Goal: Transaction & Acquisition: Book appointment/travel/reservation

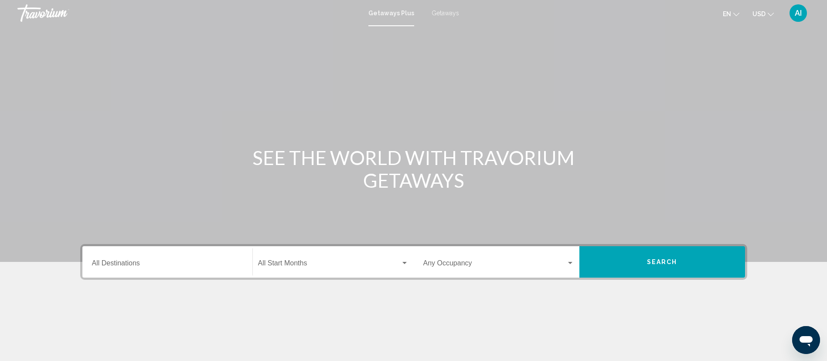
click at [443, 16] on span "Getaways" at bounding box center [445, 13] width 27 height 7
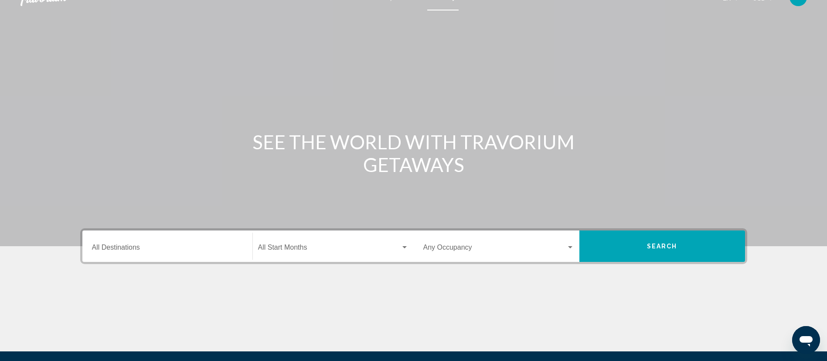
scroll to position [22, 0]
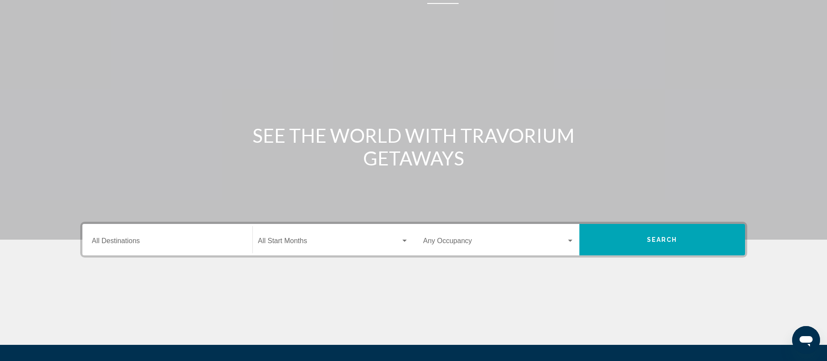
click at [160, 242] on input "Destination All Destinations" at bounding box center [167, 242] width 151 height 8
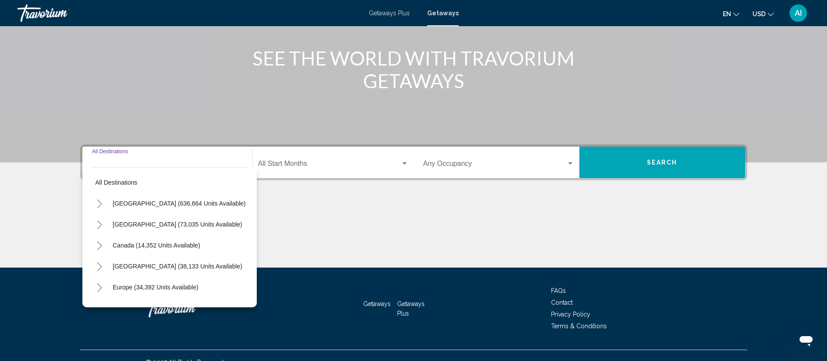
scroll to position [113, 0]
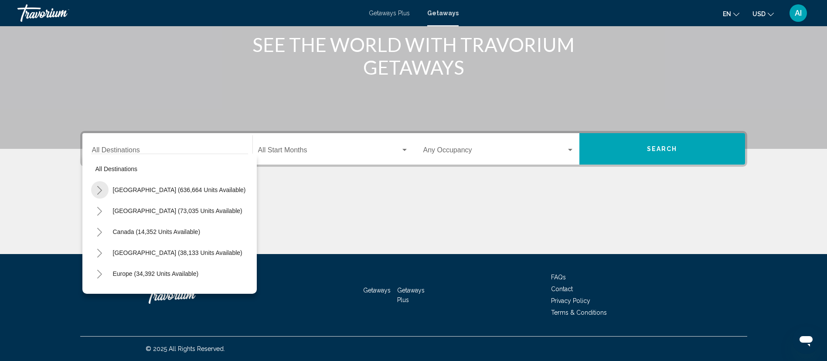
click at [97, 187] on icon "Toggle United States (636,664 units available)" at bounding box center [99, 190] width 7 height 9
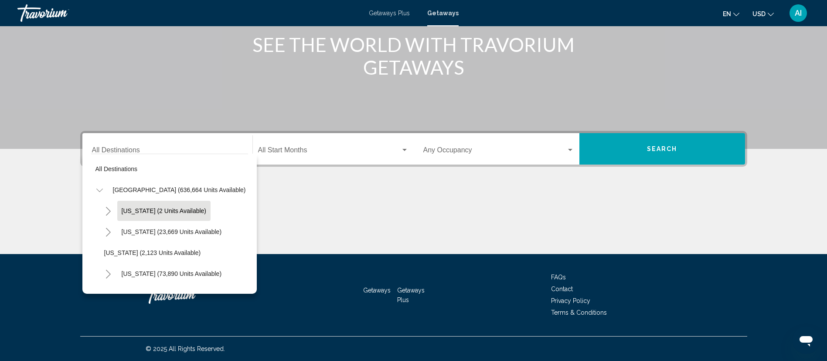
scroll to position [42, 0]
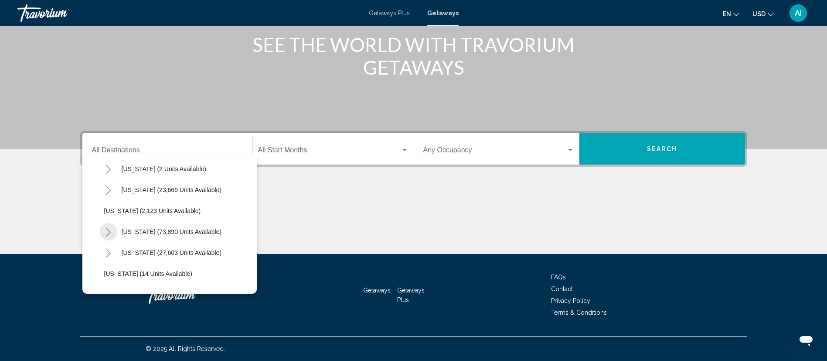
click at [109, 232] on icon "Toggle California (73,890 units available)" at bounding box center [108, 232] width 7 height 9
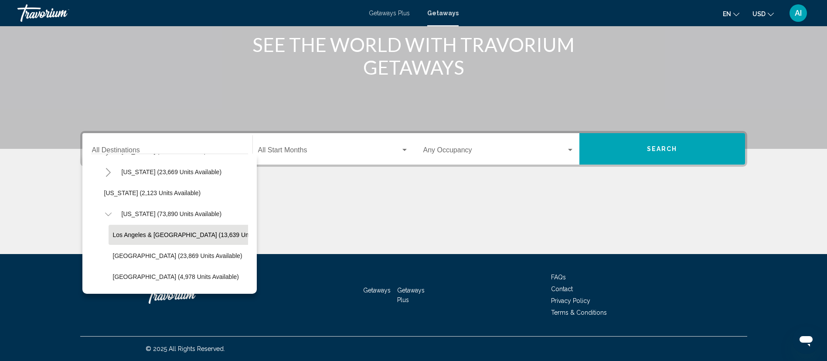
scroll to position [60, 0]
click at [160, 250] on button "Lake Tahoe (23,869 units available)" at bounding box center [178, 255] width 138 height 20
type input "**********"
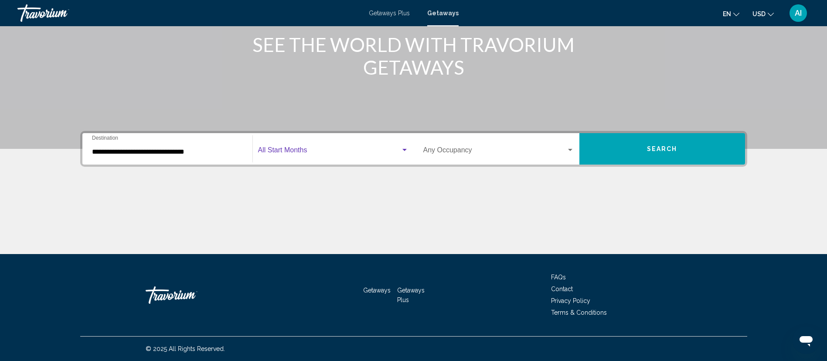
click at [304, 151] on span "Search widget" at bounding box center [329, 152] width 143 height 8
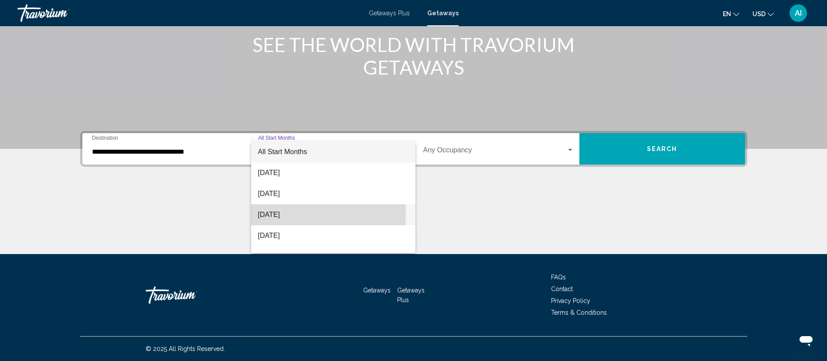
click at [284, 213] on span "[DATE]" at bounding box center [333, 214] width 150 height 21
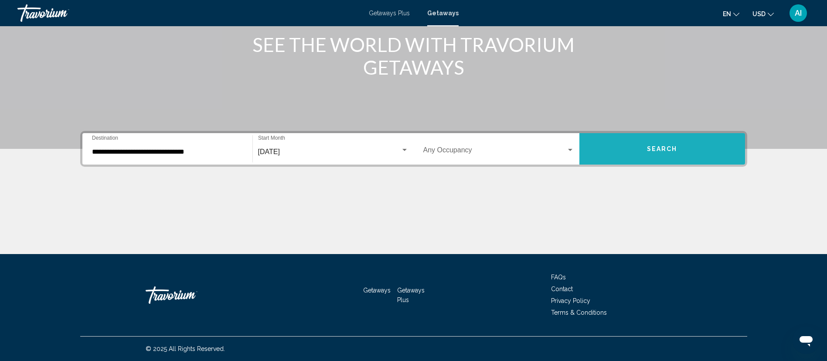
click at [667, 144] on button "Search" at bounding box center [662, 148] width 166 height 31
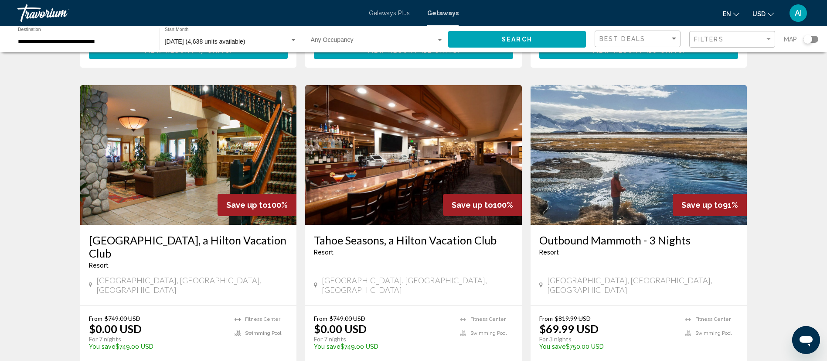
scroll to position [633, 0]
click at [174, 234] on h3 "Lake Tahoe Resort, a Hilton Vacation Club" at bounding box center [188, 247] width 199 height 26
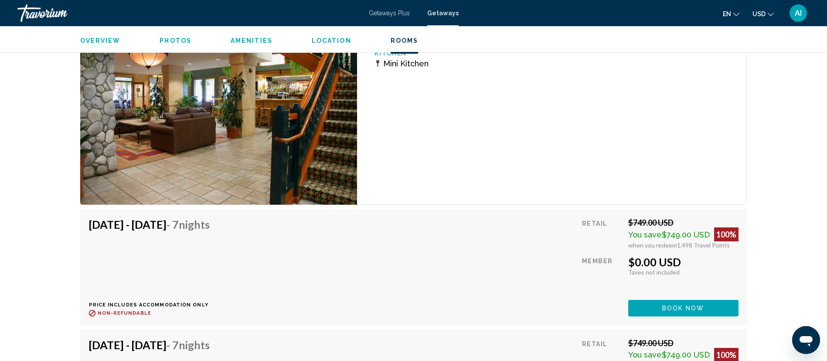
scroll to position [1581, 0]
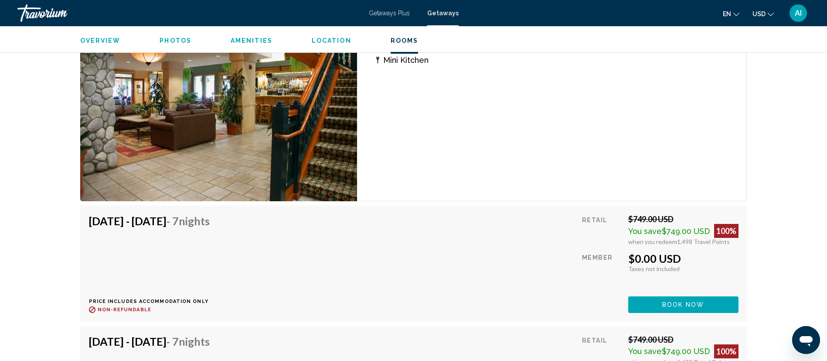
click at [673, 227] on span "$749.00 USD" at bounding box center [686, 230] width 48 height 9
click at [673, 231] on span "$749.00 USD" at bounding box center [686, 230] width 48 height 9
click at [635, 262] on div "$0.00 USD" at bounding box center [683, 258] width 110 height 13
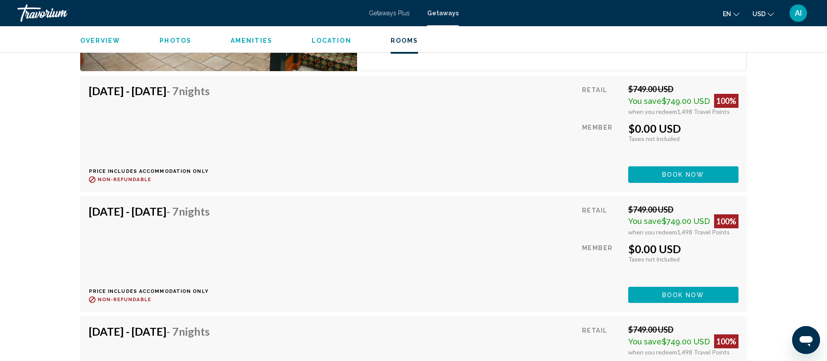
scroll to position [1711, 0]
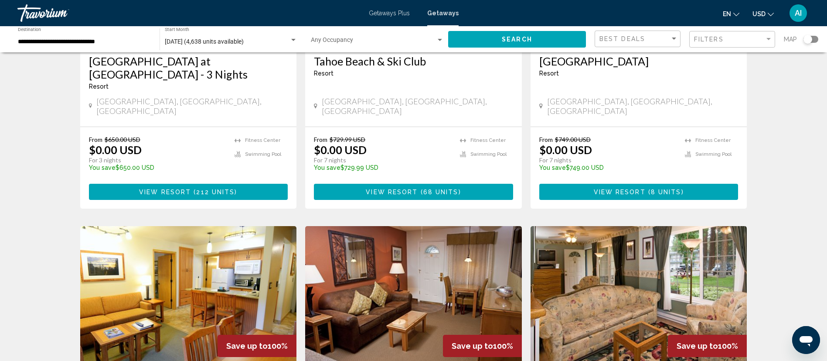
scroll to position [200, 0]
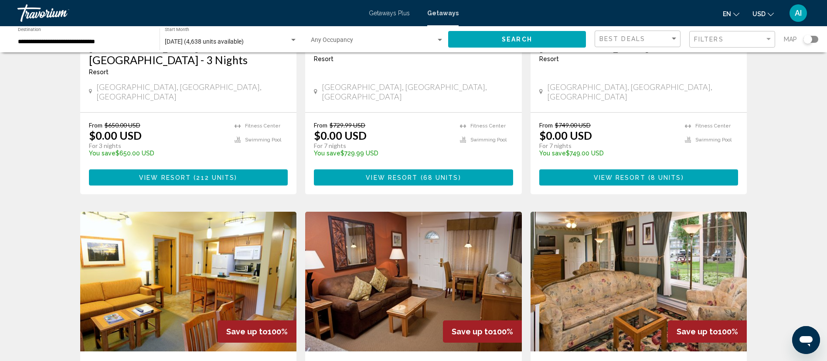
click at [107, 27] on div "**********" at bounding box center [84, 39] width 133 height 24
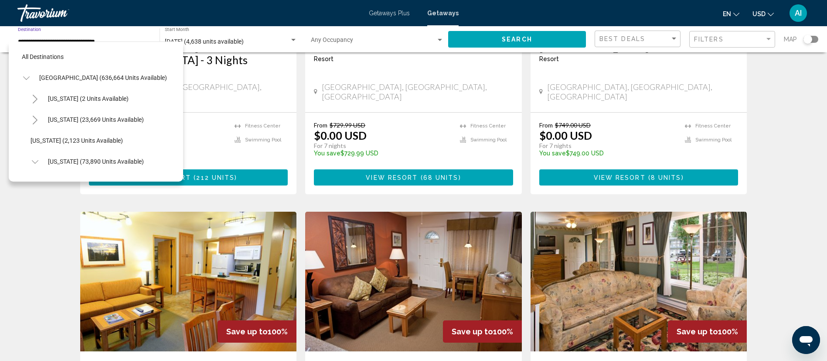
scroll to position [99, 0]
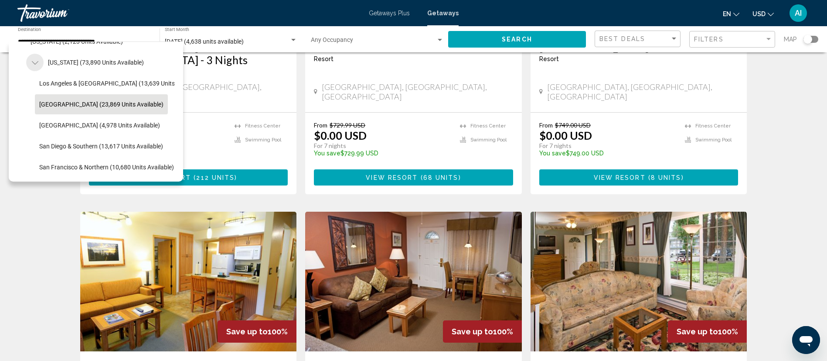
click at [37, 63] on icon "Toggle California (73,890 units available)" at bounding box center [35, 62] width 7 height 9
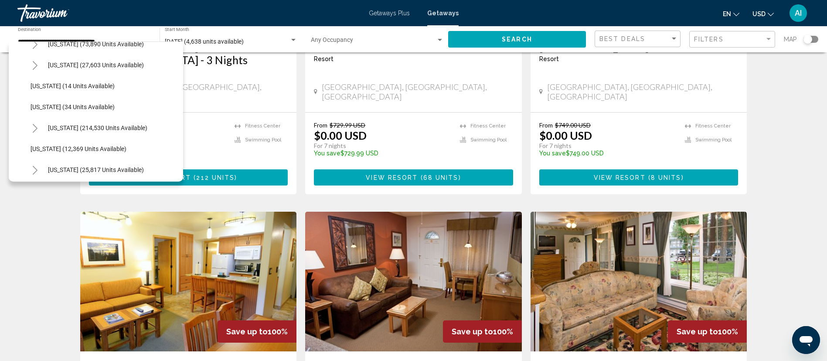
scroll to position [117, 0]
click at [38, 128] on icon "Toggle Florida (214,530 units available)" at bounding box center [35, 128] width 7 height 9
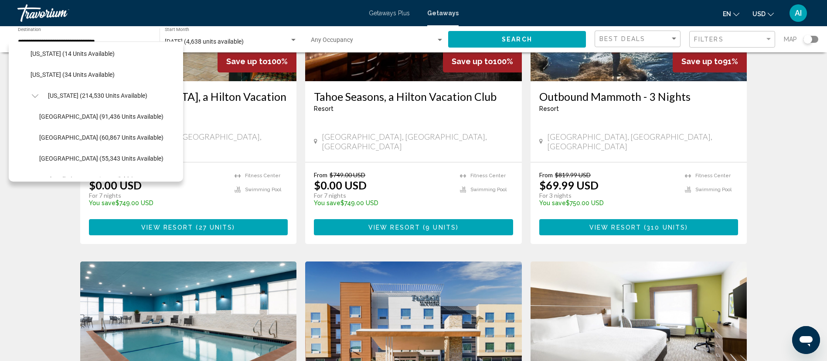
scroll to position [562, 0]
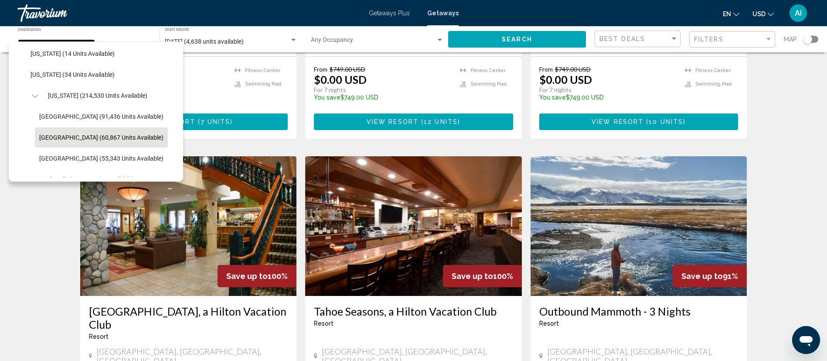
click at [109, 143] on button "[GEOGRAPHIC_DATA] (60,867 units available)" at bounding box center [101, 137] width 133 height 20
type input "**********"
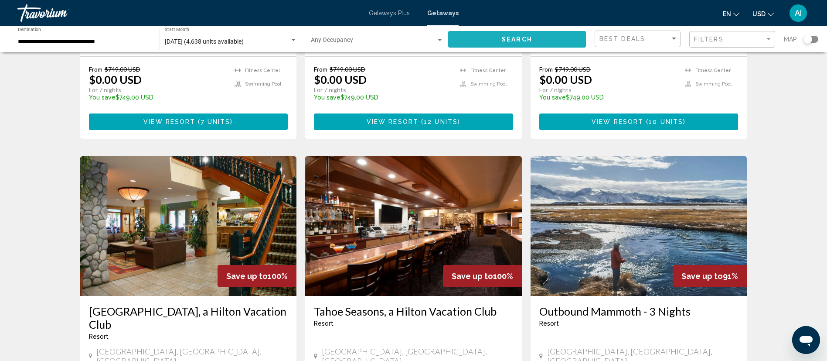
click at [557, 41] on button "Search" at bounding box center [517, 39] width 138 height 16
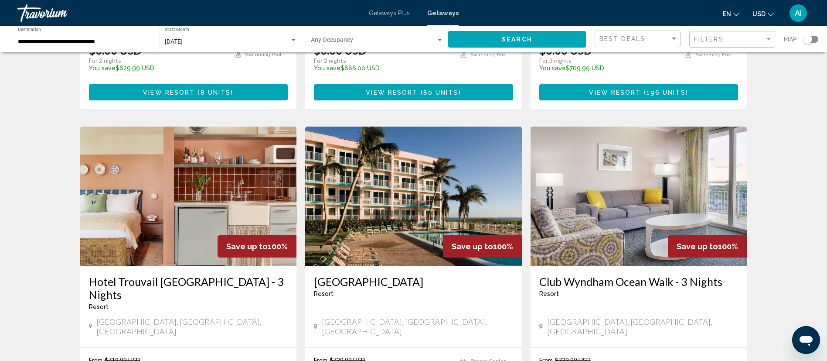
scroll to position [286, 0]
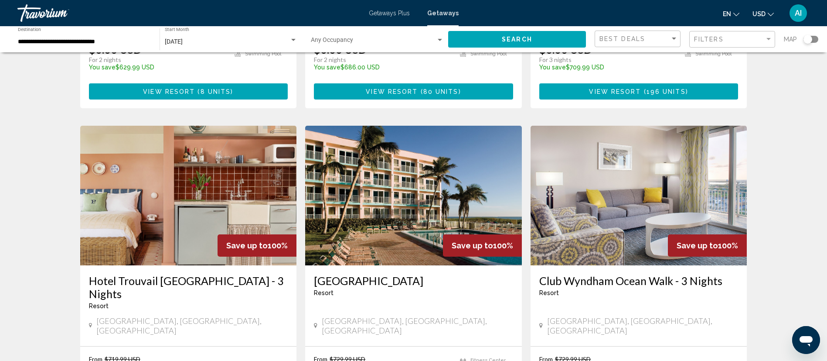
click at [384, 228] on img "Main content" at bounding box center [413, 196] width 217 height 140
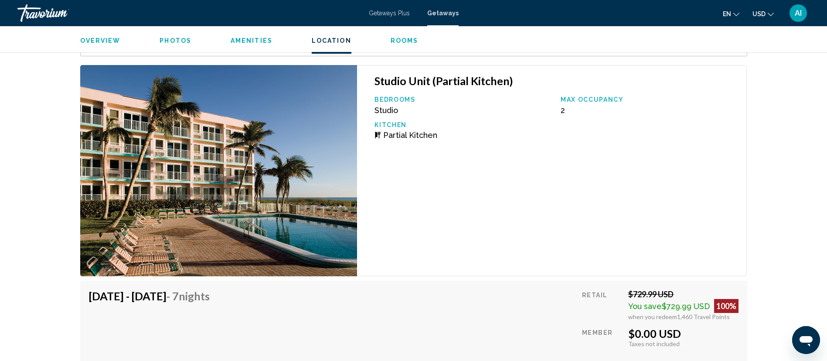
scroll to position [1605, 0]
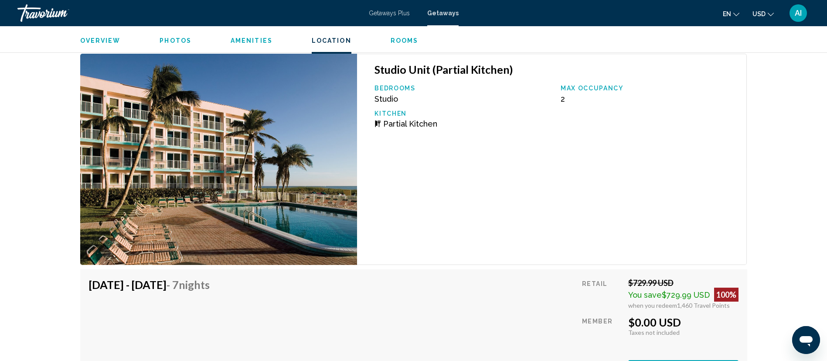
click at [642, 278] on div "$729.99 USD" at bounding box center [683, 283] width 110 height 10
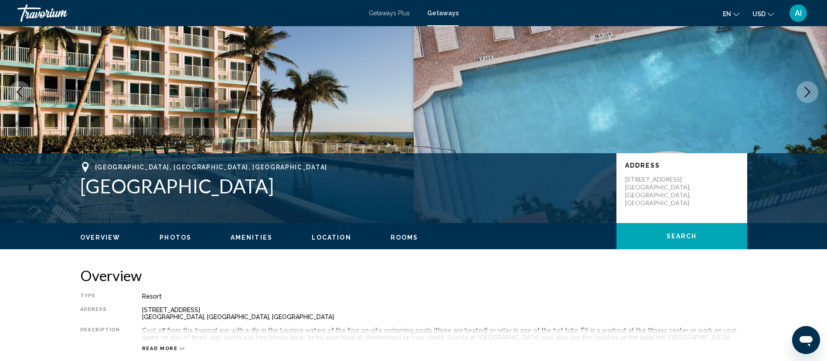
scroll to position [64, 0]
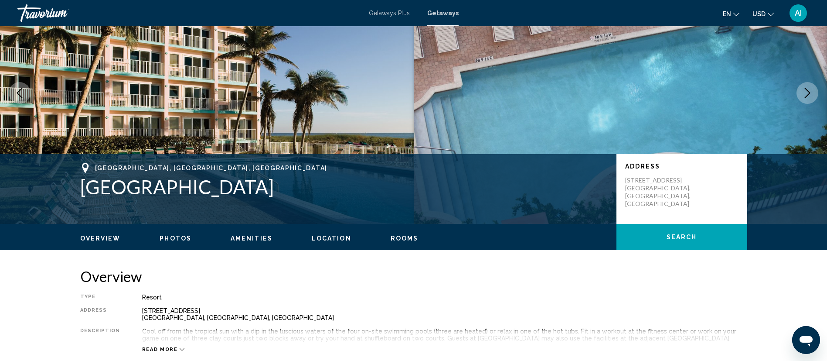
drag, startPoint x: 300, startPoint y: 187, endPoint x: 64, endPoint y: 188, distance: 236.3
click at [64, 188] on div "Pompano Beach, FL, USA WorldMark Sea Gardens Address 615 N. Ocean Blvd. Pompano…" at bounding box center [414, 189] width 702 height 52
copy h1 "WorldMark Sea Gardens"
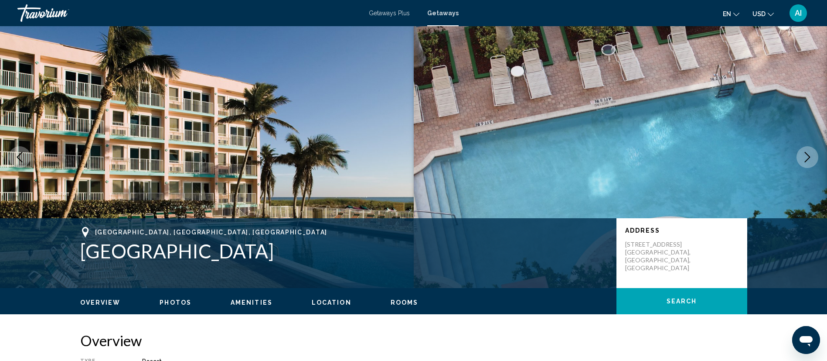
scroll to position [40, 0]
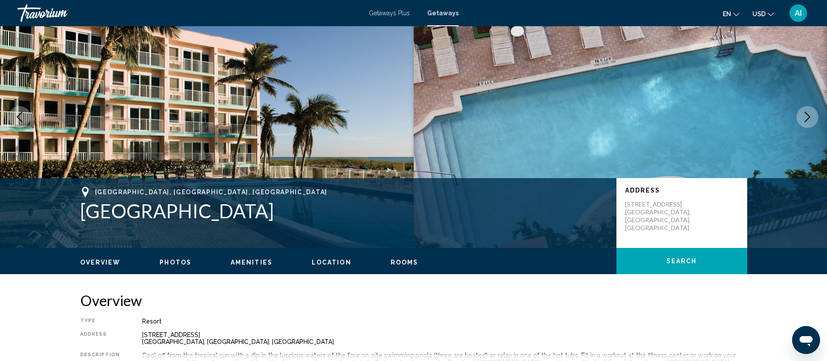
copy h1 "WorldMark Sea Gardens"
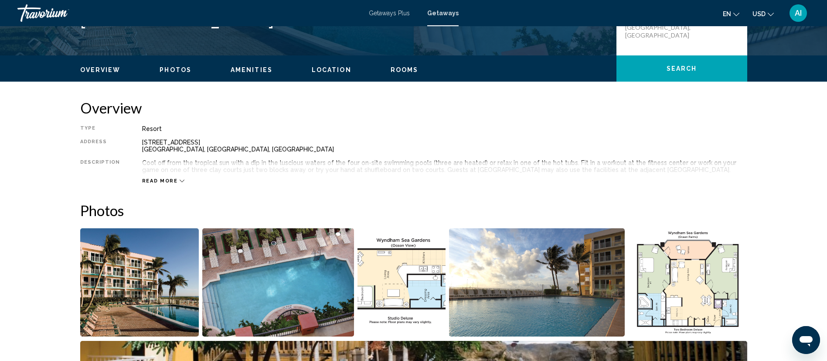
scroll to position [234, 0]
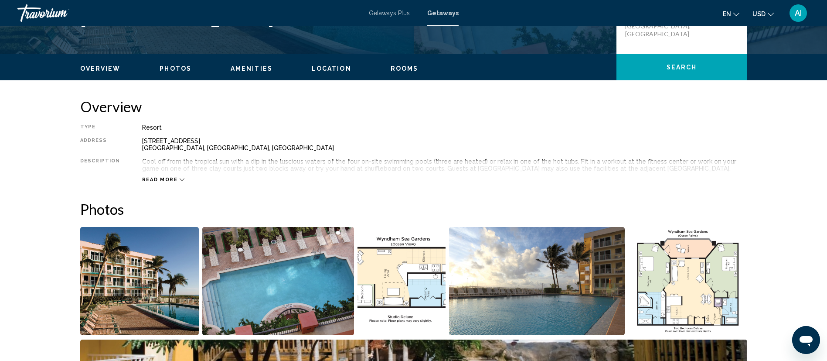
click at [161, 179] on span "Read more" at bounding box center [160, 180] width 36 height 6
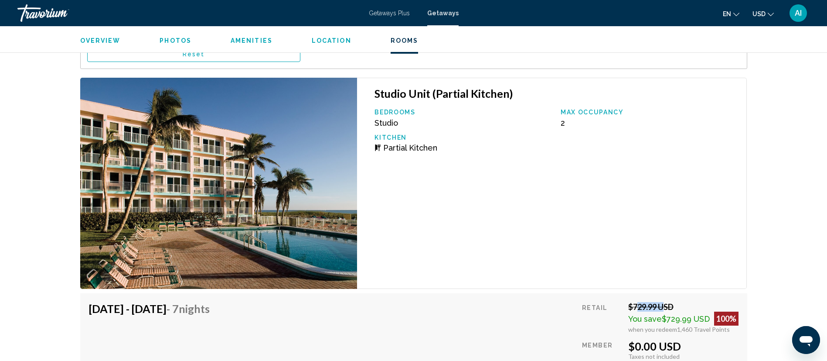
scroll to position [1576, 0]
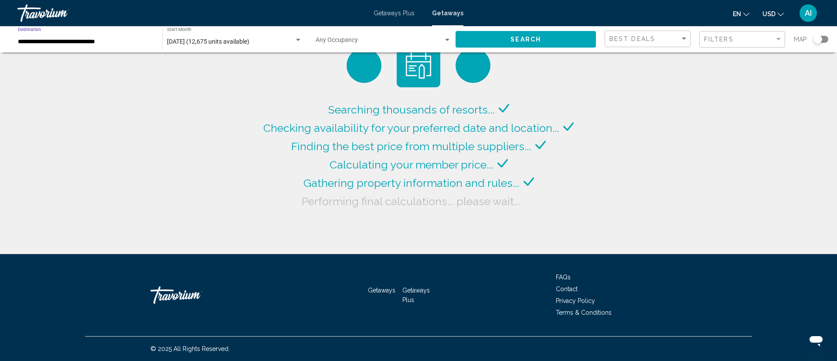
click at [84, 41] on input "**********" at bounding box center [86, 41] width 136 height 7
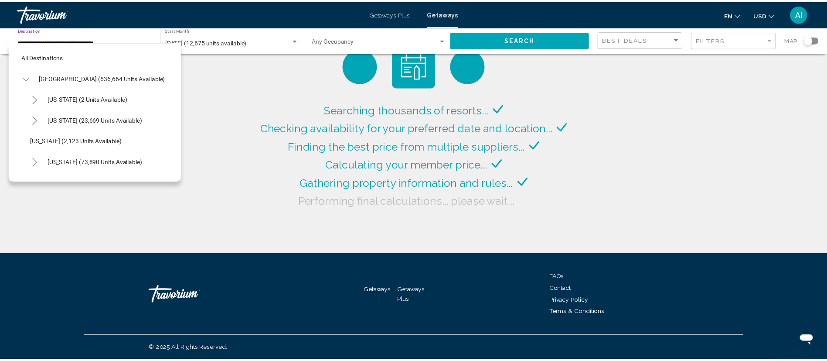
scroll to position [183, 0]
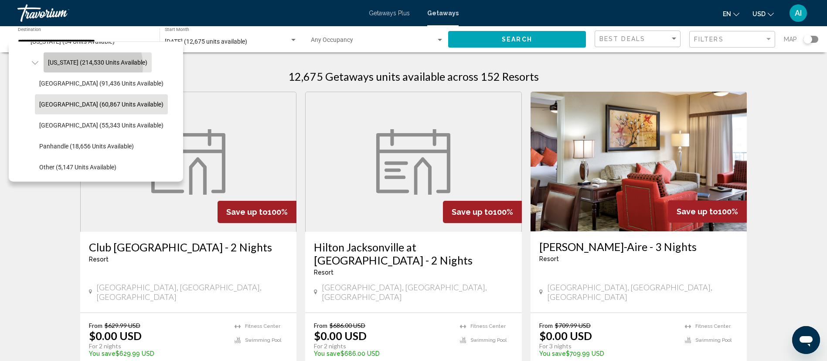
click at [92, 65] on span "[US_STATE] (214,530 units available)" at bounding box center [97, 62] width 99 height 7
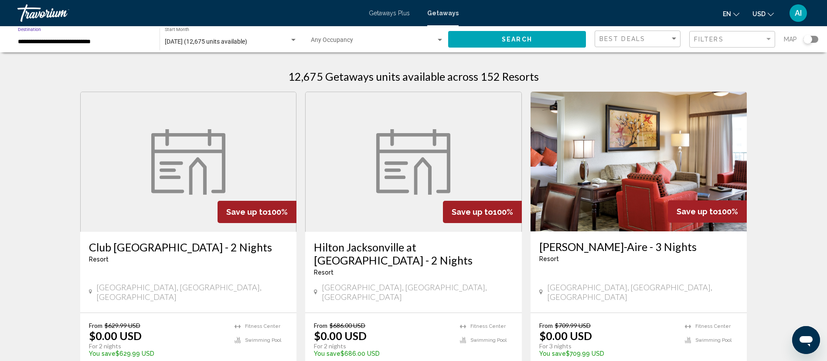
click at [505, 42] on span "Search" at bounding box center [517, 39] width 31 height 7
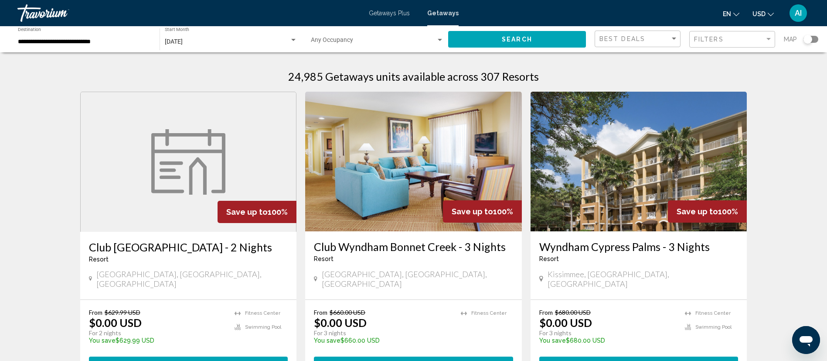
click at [814, 37] on div "Search widget" at bounding box center [810, 39] width 15 height 7
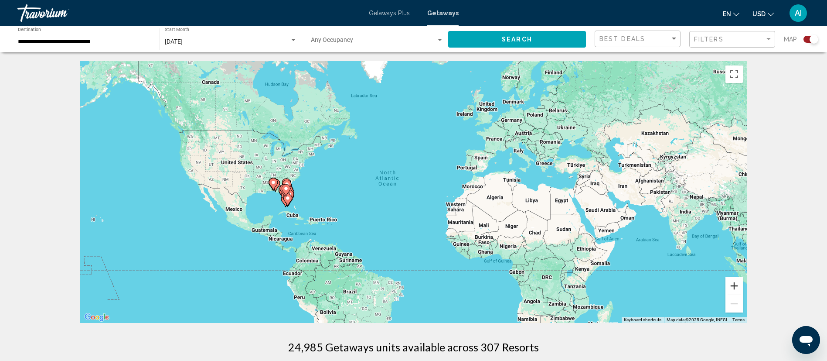
click at [736, 283] on button "Zoom in" at bounding box center [733, 285] width 17 height 17
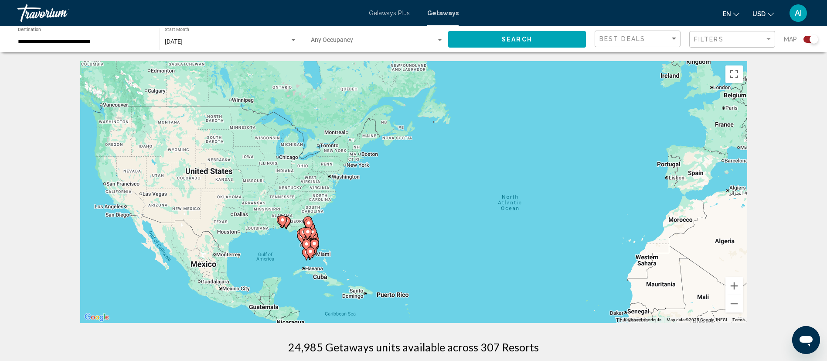
drag, startPoint x: 180, startPoint y: 221, endPoint x: 332, endPoint y: 259, distance: 156.6
click at [332, 259] on div "To activate drag with keyboard, press Alt + Enter. Once in keyboard drag state,…" at bounding box center [413, 192] width 667 height 262
click at [732, 277] on button "Zoom in" at bounding box center [733, 285] width 17 height 17
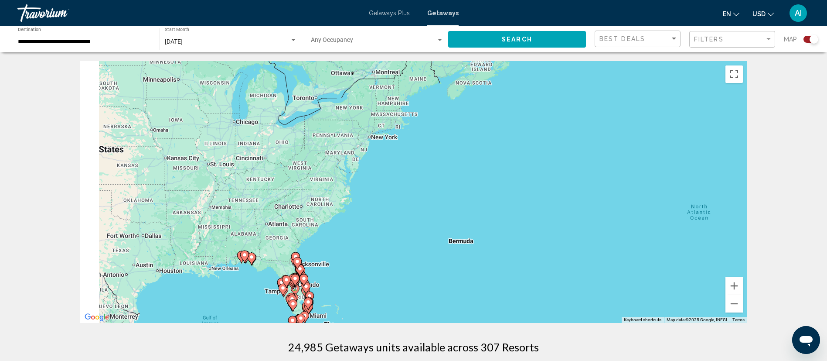
drag, startPoint x: 140, startPoint y: 270, endPoint x: 242, endPoint y: 269, distance: 102.9
click at [242, 269] on div "To activate drag with keyboard, press Alt + Enter. Once in keyboard drag state,…" at bounding box center [413, 192] width 667 height 262
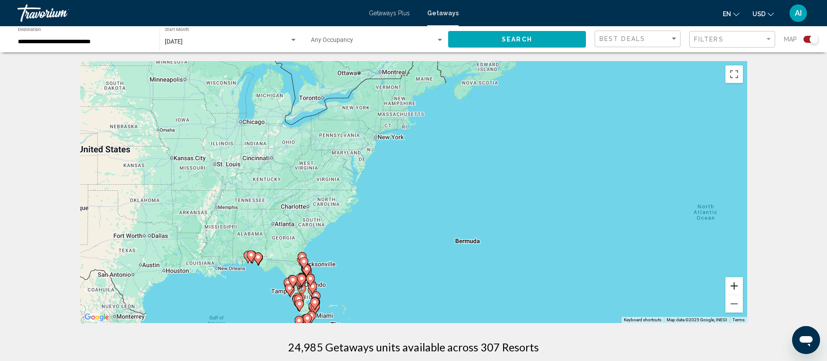
click at [738, 286] on button "Zoom in" at bounding box center [733, 285] width 17 height 17
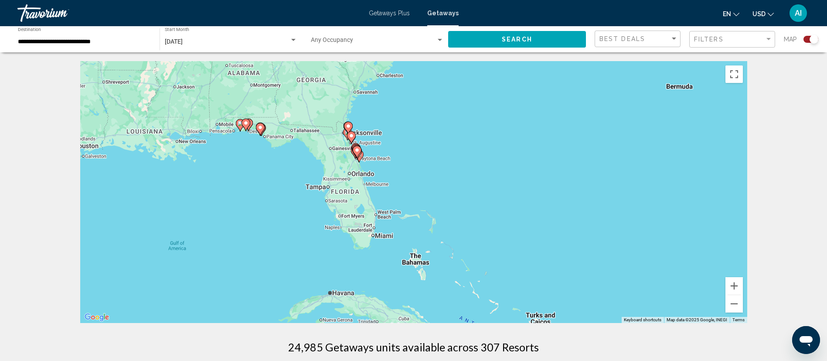
drag, startPoint x: 249, startPoint y: 243, endPoint x: 434, endPoint y: 37, distance: 276.9
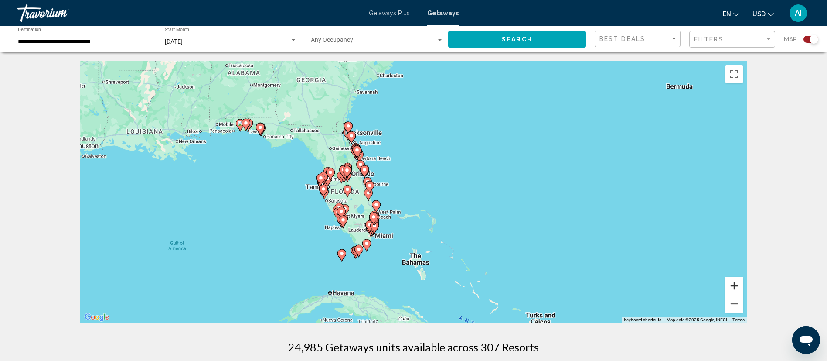
click at [740, 285] on button "Zoom in" at bounding box center [733, 285] width 17 height 17
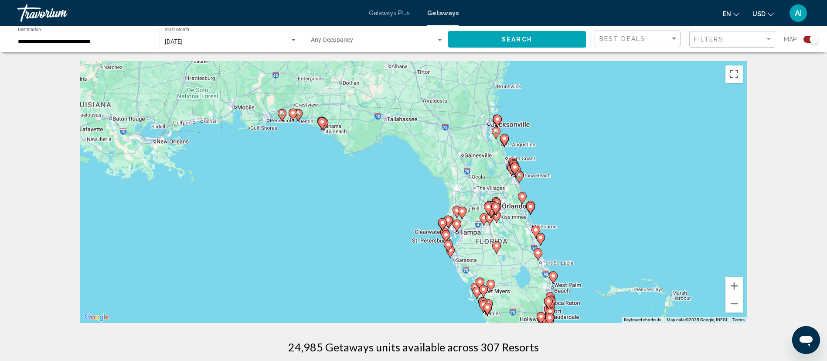
drag, startPoint x: 165, startPoint y: 89, endPoint x: 387, endPoint y: 146, distance: 228.8
click at [387, 146] on div "To activate drag with keyboard, press Alt + Enter. Once in keyboard drag state,…" at bounding box center [413, 192] width 667 height 262
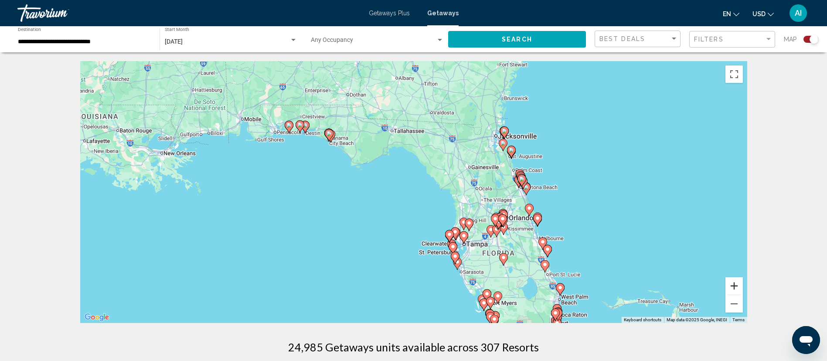
click at [740, 285] on button "Zoom in" at bounding box center [733, 285] width 17 height 17
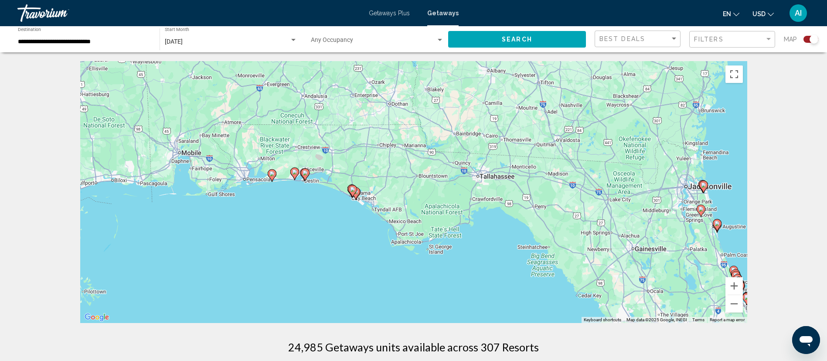
drag, startPoint x: 313, startPoint y: 126, endPoint x: 424, endPoint y: 238, distance: 157.2
click at [424, 238] on div "To activate drag with keyboard, press Alt + Enter. Once in keyboard drag state,…" at bounding box center [413, 192] width 667 height 262
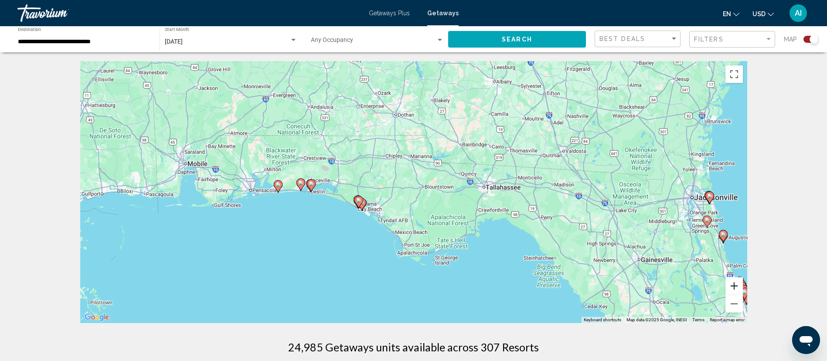
click at [738, 292] on button "Zoom in" at bounding box center [733, 285] width 17 height 17
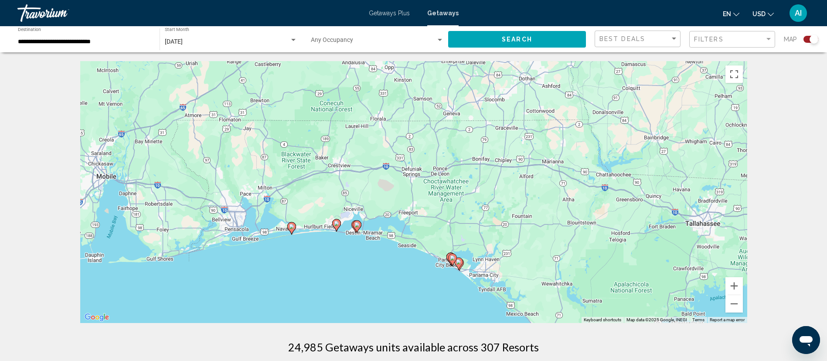
drag, startPoint x: 181, startPoint y: 206, endPoint x: 368, endPoint y: 255, distance: 193.3
click at [368, 255] on div "To activate drag with keyboard, press Alt + Enter. Once in keyboard drag state,…" at bounding box center [413, 192] width 667 height 262
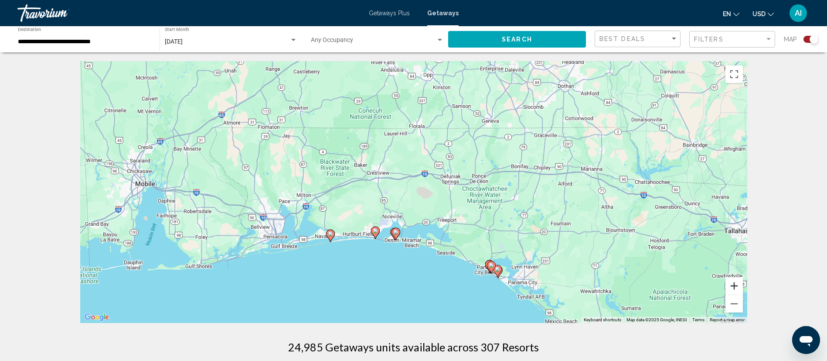
click at [730, 289] on button "Zoom in" at bounding box center [733, 285] width 17 height 17
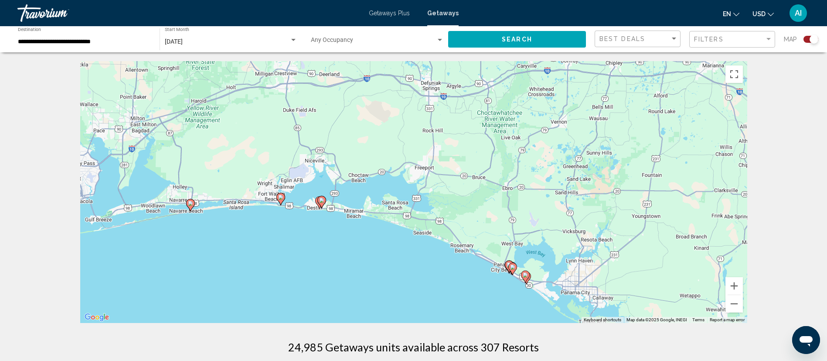
drag, startPoint x: 414, startPoint y: 242, endPoint x: 351, endPoint y: 152, distance: 110.8
click at [351, 152] on div "To activate drag with keyboard, press Alt + Enter. Once in keyboard drag state,…" at bounding box center [413, 192] width 667 height 262
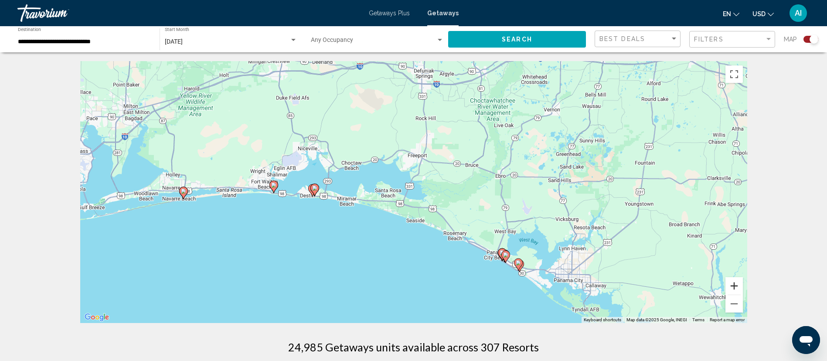
click at [729, 285] on button "Zoom in" at bounding box center [733, 285] width 17 height 17
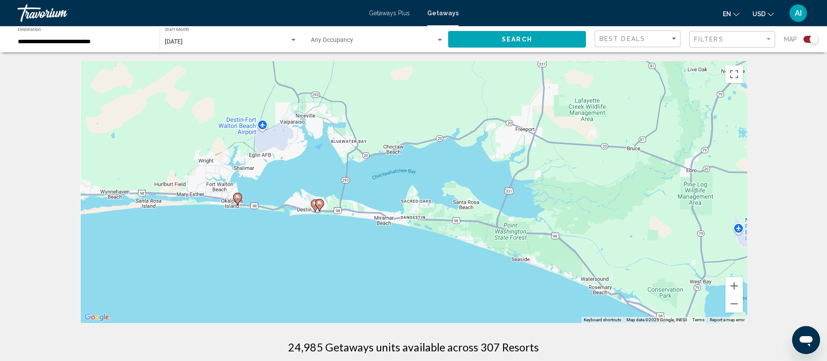
drag, startPoint x: 301, startPoint y: 220, endPoint x: 405, endPoint y: 231, distance: 104.8
click at [405, 231] on div "To activate drag with keyboard, press Alt + Enter. Once in keyboard drag state,…" at bounding box center [413, 192] width 667 height 262
click at [313, 204] on icon "Main content" at bounding box center [315, 205] width 8 height 11
type input "**********"
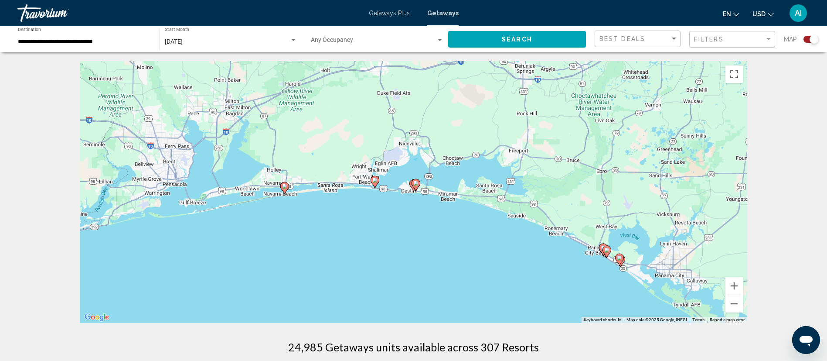
click at [417, 183] on image "Main content" at bounding box center [415, 182] width 5 height 5
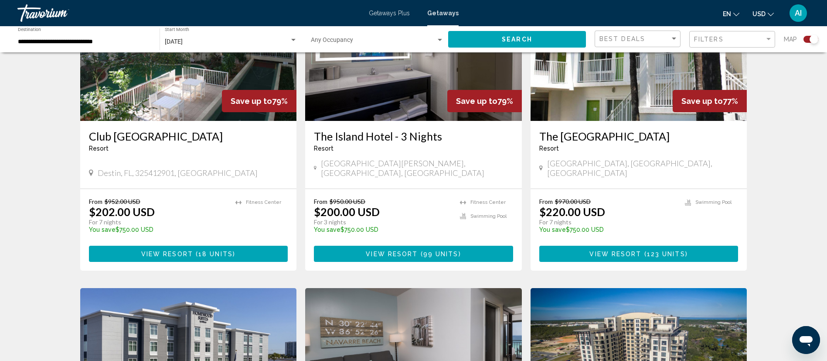
scroll to position [923, 0]
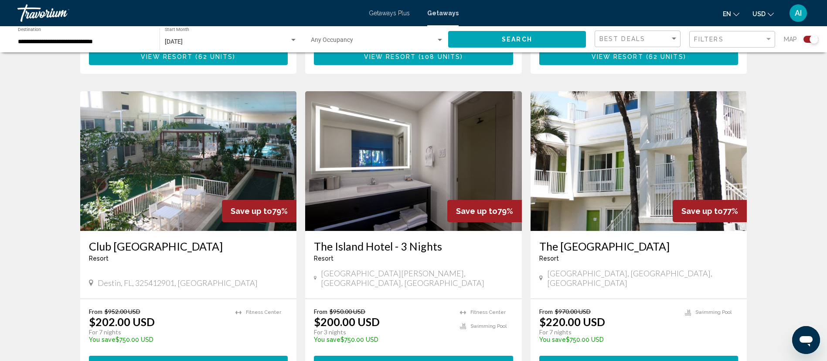
click at [231, 139] on img "Main content" at bounding box center [188, 161] width 217 height 140
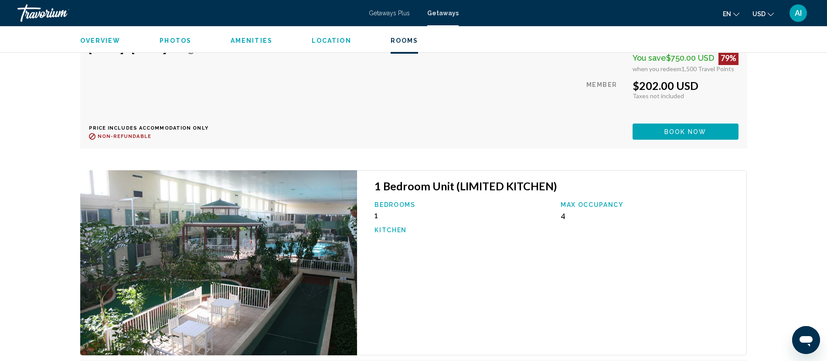
scroll to position [1984, 0]
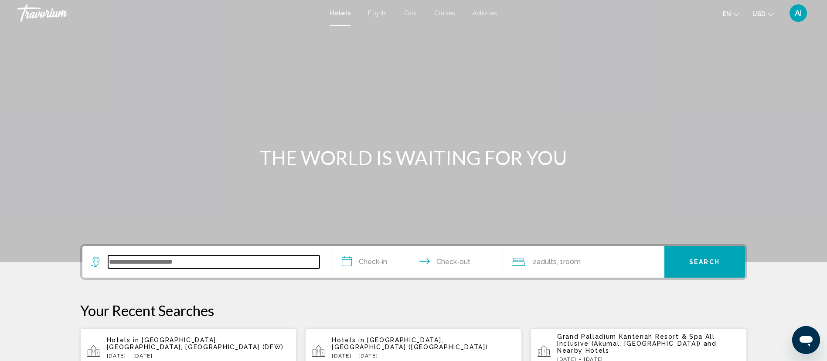
click at [147, 262] on input "Search widget" at bounding box center [213, 261] width 211 height 13
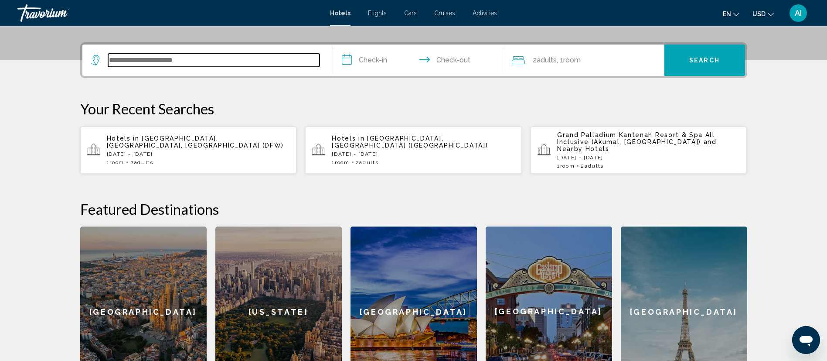
scroll to position [215, 0]
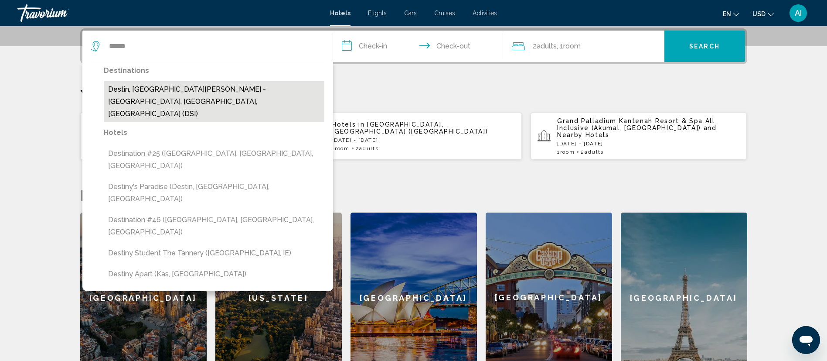
click at [158, 93] on button "Destin, Fort Walton Beach - Destin, FL, United States (DSI)" at bounding box center [214, 101] width 221 height 41
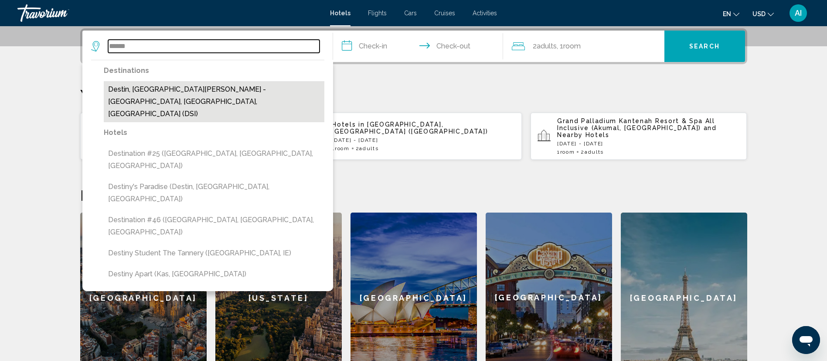
type input "**********"
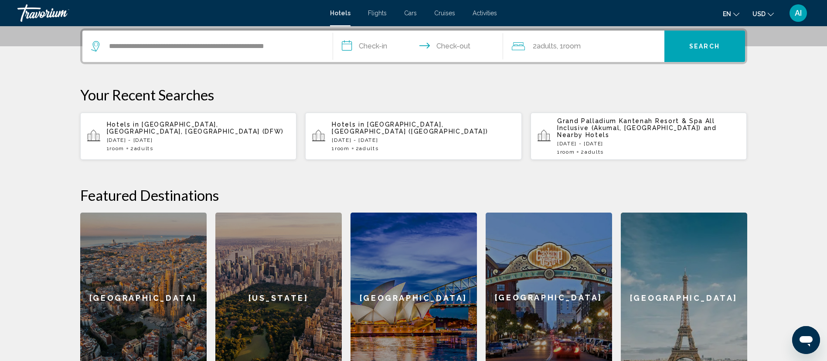
click at [375, 40] on input "**********" at bounding box center [420, 48] width 174 height 34
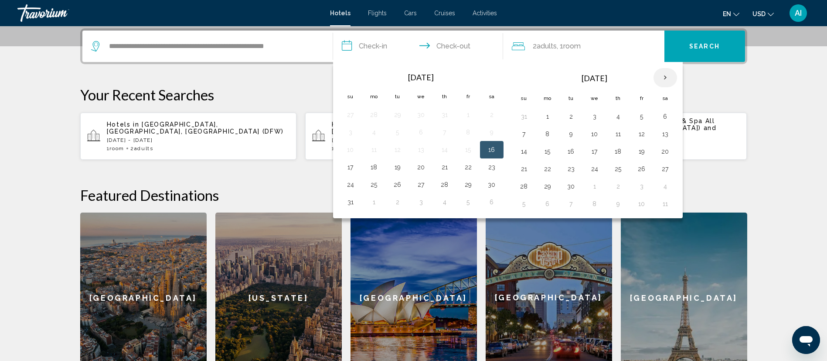
click at [667, 74] on th "Next month" at bounding box center [666, 77] width 24 height 19
click at [597, 136] on button "8" at bounding box center [595, 134] width 14 height 12
click at [667, 137] on button "11" at bounding box center [665, 134] width 14 height 12
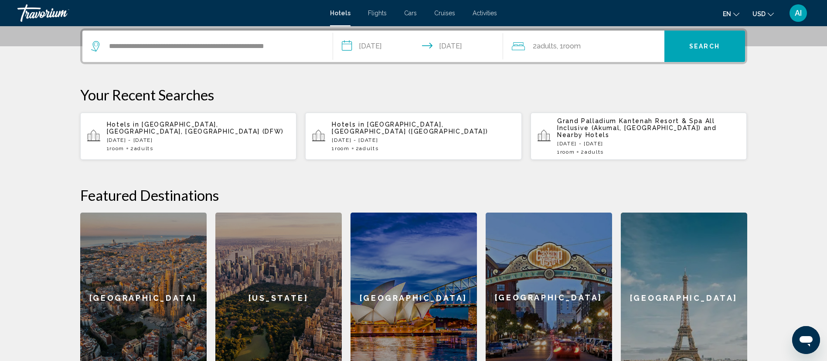
drag, startPoint x: 688, startPoint y: 47, endPoint x: 377, endPoint y: 57, distance: 311.0
click at [377, 57] on div "**********" at bounding box center [413, 46] width 663 height 31
click at [377, 57] on input "**********" at bounding box center [420, 48] width 174 height 34
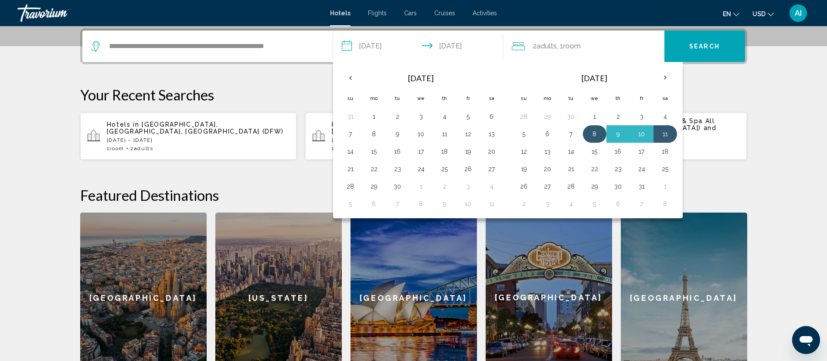
click at [599, 130] on button "8" at bounding box center [595, 134] width 14 height 12
click at [616, 132] on button "9" at bounding box center [618, 134] width 14 height 12
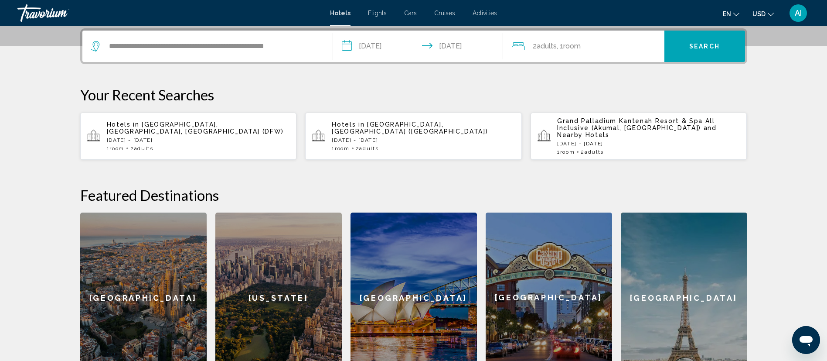
click at [385, 40] on input "**********" at bounding box center [420, 48] width 174 height 34
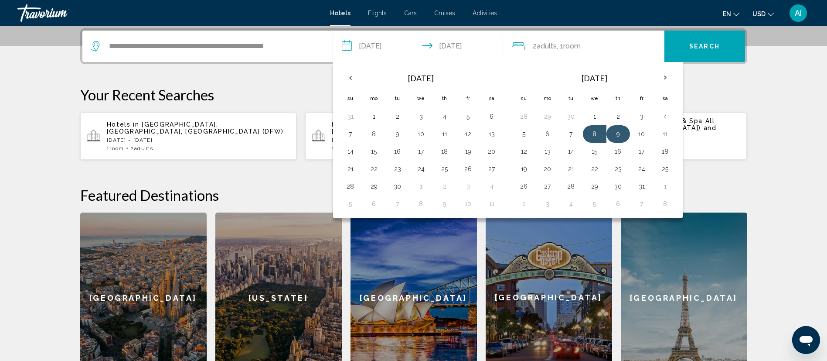
click at [623, 131] on button "9" at bounding box center [618, 134] width 14 height 12
click at [650, 134] on td "10" at bounding box center [642, 133] width 24 height 17
click at [639, 136] on button "10" at bounding box center [642, 134] width 14 height 12
type input "**********"
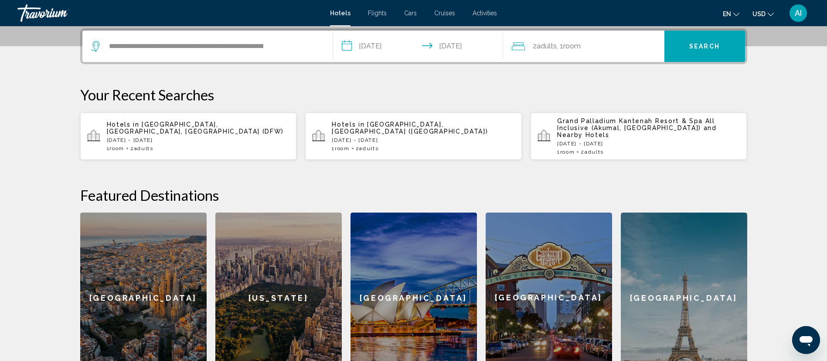
click at [686, 42] on button "Search" at bounding box center [704, 46] width 81 height 31
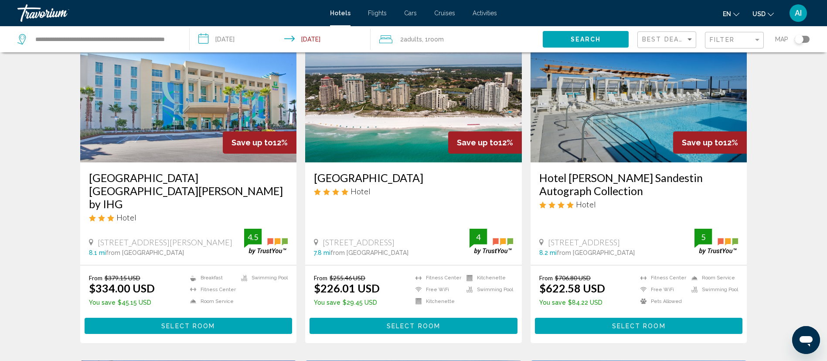
scroll to position [60, 0]
click at [804, 9] on div "AI" at bounding box center [798, 12] width 17 height 17
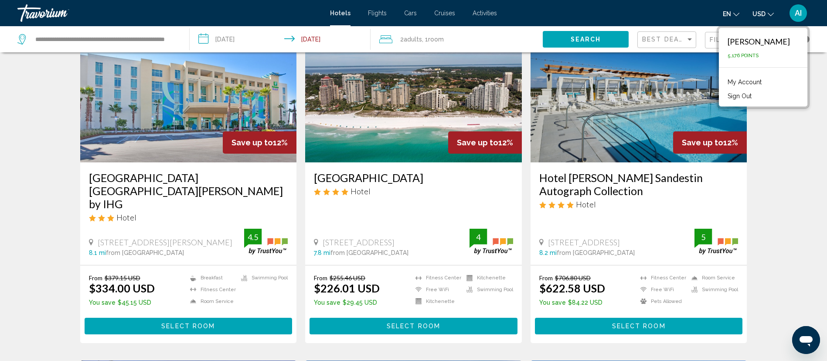
click at [748, 79] on link "My Account" at bounding box center [744, 81] width 43 height 11
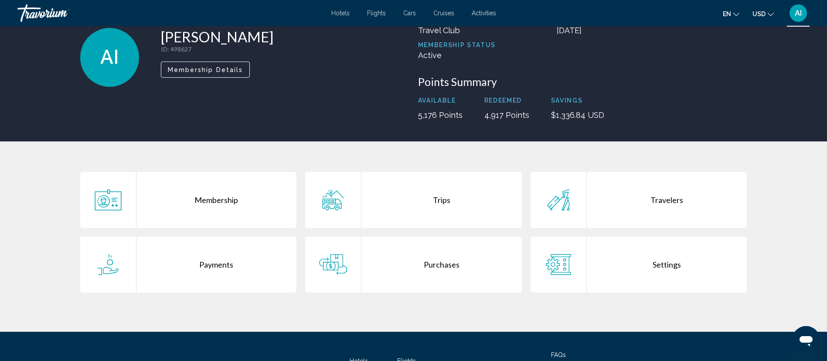
scroll to position [54, 0]
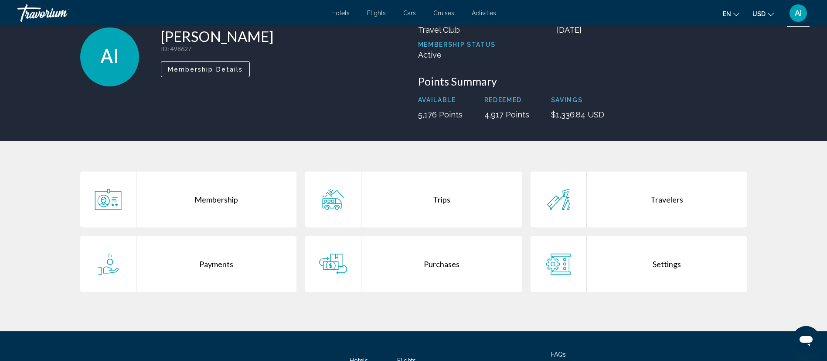
click at [419, 267] on div "Purchases" at bounding box center [441, 264] width 160 height 56
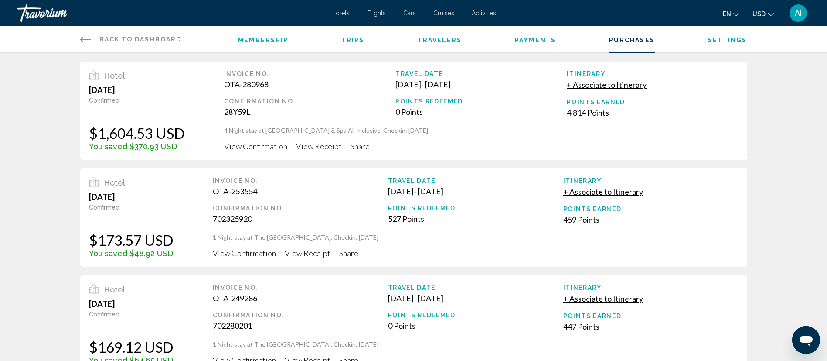
drag, startPoint x: 98, startPoint y: 136, endPoint x: 202, endPoint y: 137, distance: 104.2
click at [202, 137] on div "Hotel June 3, 2025 Confirmed $1,604.53 USD You saved $370.93 USD Invoice No. OT…" at bounding box center [413, 110] width 667 height 98
drag, startPoint x: 90, startPoint y: 133, endPoint x: 195, endPoint y: 136, distance: 105.1
click at [195, 136] on div "Hotel June 3, 2025 Confirmed $1,604.53 USD You saved $370.93 USD Invoice No. OT…" at bounding box center [413, 110] width 667 height 98
drag, startPoint x: 578, startPoint y: 112, endPoint x: 567, endPoint y: 114, distance: 11.0
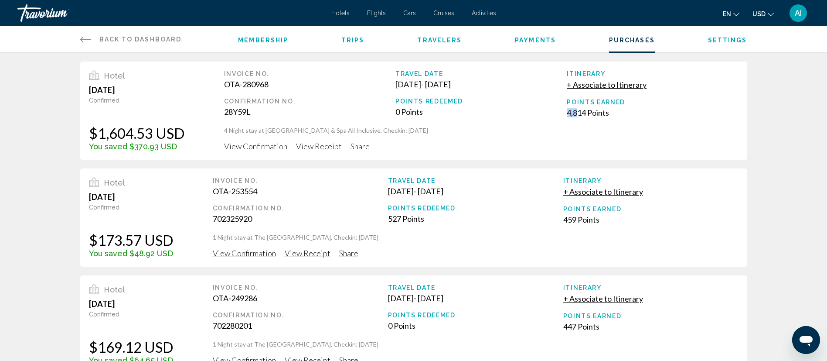
click at [567, 114] on div "4,814 Points" at bounding box center [652, 113] width 171 height 10
click at [806, 14] on div "AI" at bounding box center [798, 12] width 17 height 17
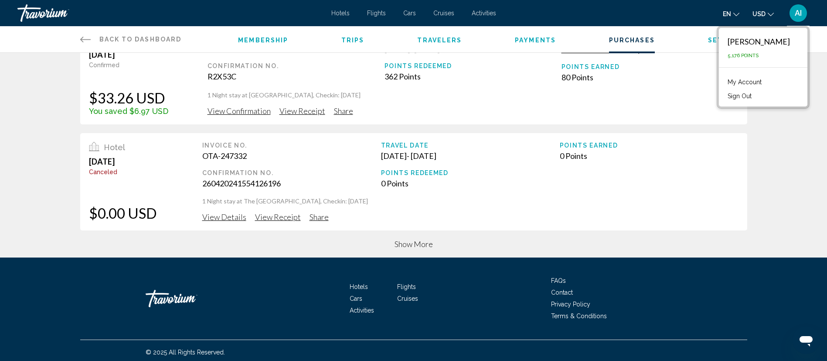
scroll to position [357, 0]
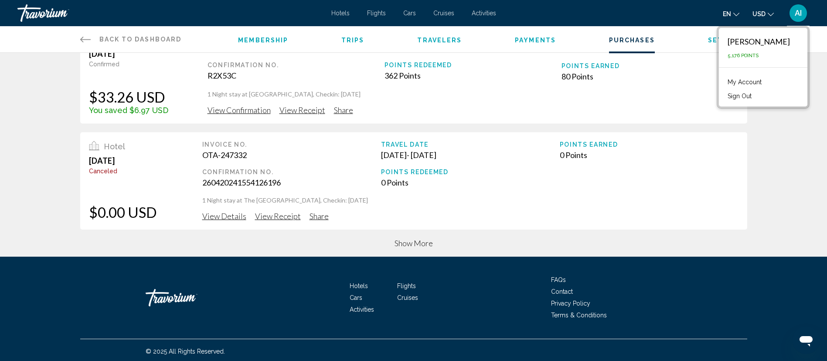
click at [397, 243] on span "Show More" at bounding box center [414, 243] width 38 height 10
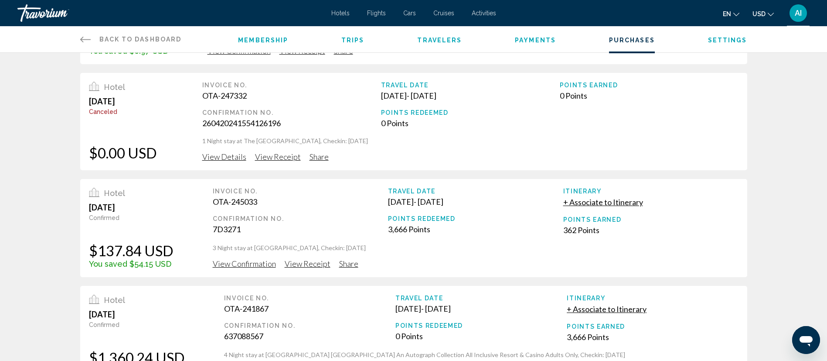
scroll to position [415, 0]
drag, startPoint x: 214, startPoint y: 248, endPoint x: 361, endPoint y: 247, distance: 146.9
drag, startPoint x: 97, startPoint y: 252, endPoint x: 136, endPoint y: 255, distance: 39.0
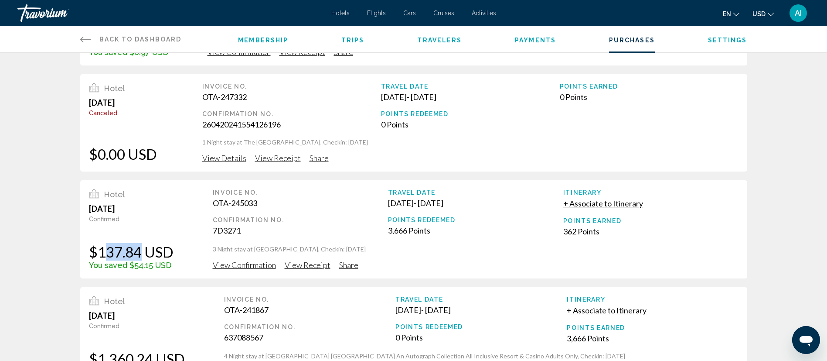
drag, startPoint x: 112, startPoint y: 258, endPoint x: 174, endPoint y: 259, distance: 62.8
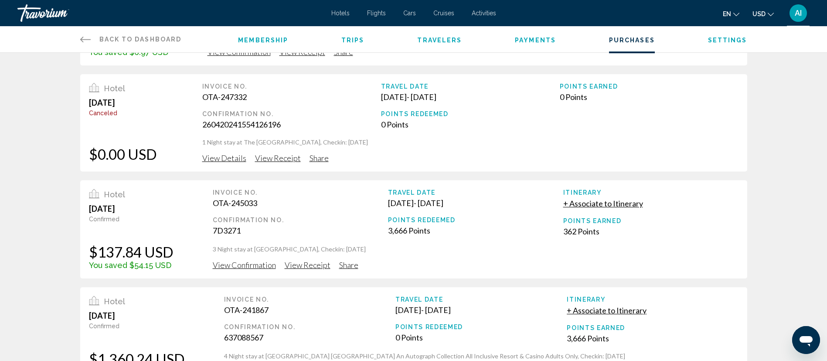
drag, startPoint x: 112, startPoint y: 256, endPoint x: 153, endPoint y: 255, distance: 41.9
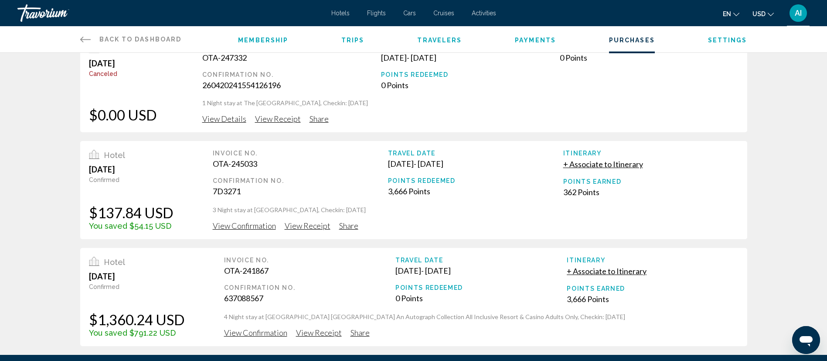
scroll to position [455, 0]
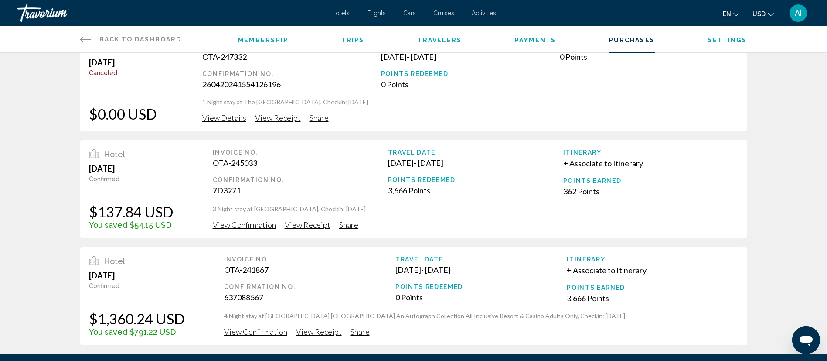
click at [50, 12] on div "Travorium" at bounding box center [60, 12] width 87 height 17
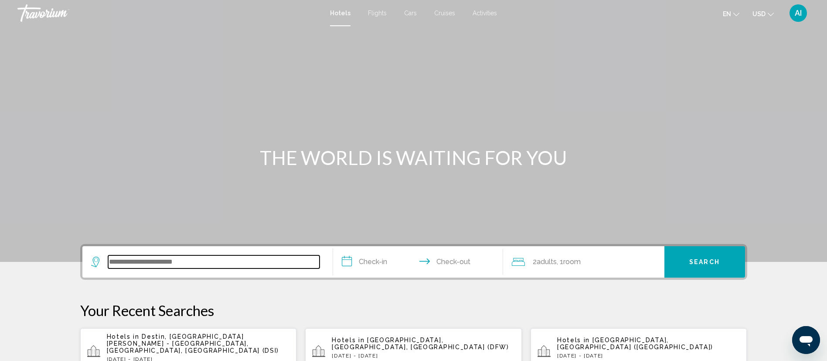
click at [143, 257] on input "Search widget" at bounding box center [213, 261] width 211 height 13
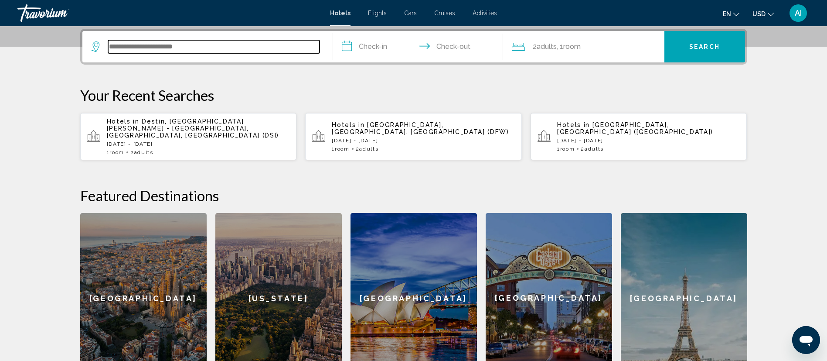
scroll to position [215, 0]
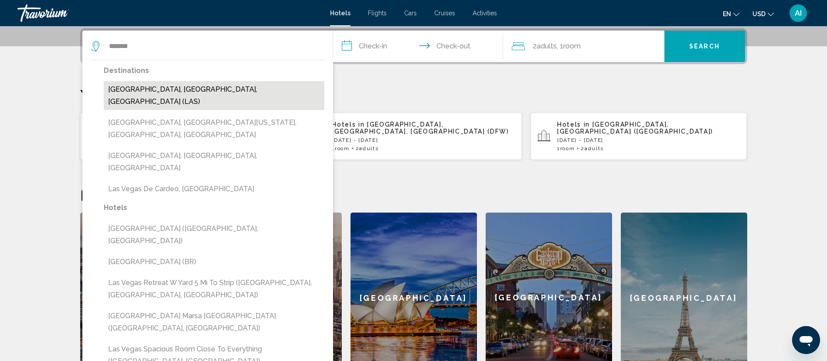
click at [226, 85] on button "Las Vegas, NV, United States (LAS)" at bounding box center [214, 95] width 221 height 29
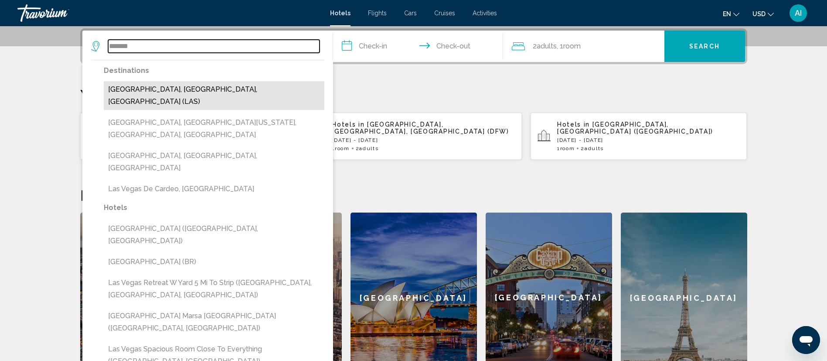
type input "**********"
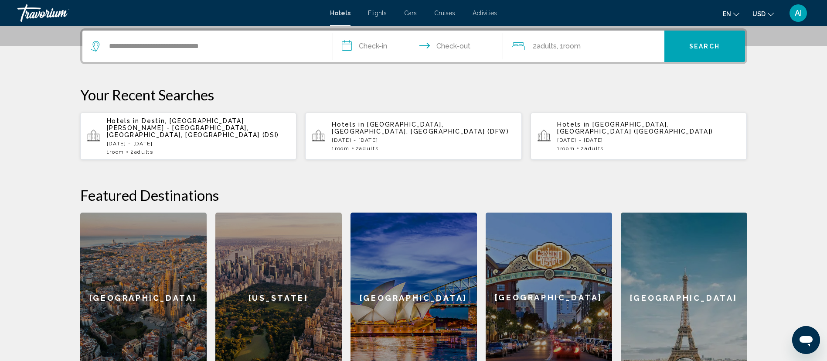
click at [367, 46] on input "**********" at bounding box center [420, 48] width 174 height 34
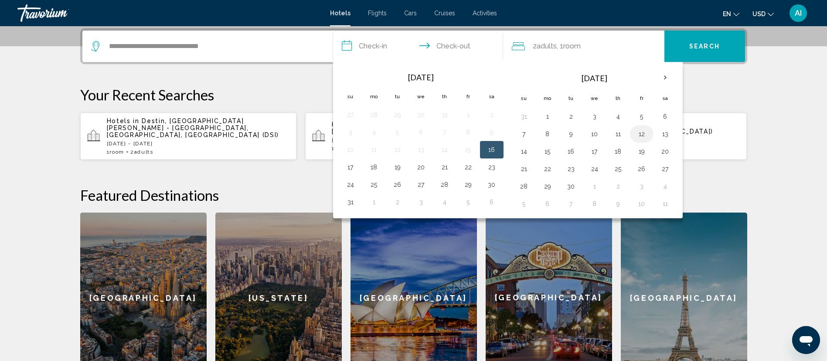
click at [637, 138] on button "12" at bounding box center [642, 134] width 14 height 12
click at [623, 137] on button "11" at bounding box center [618, 134] width 14 height 12
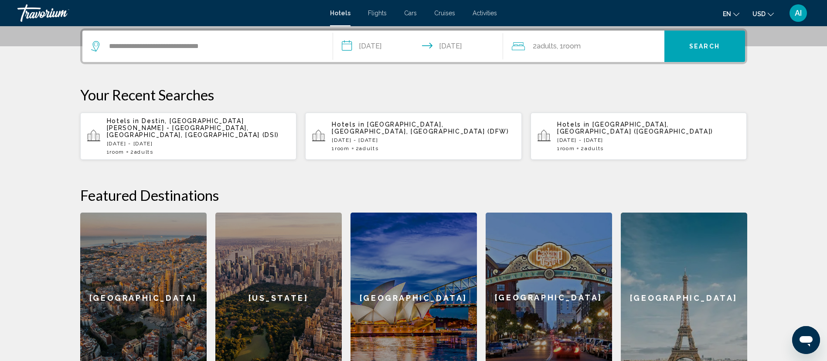
click at [381, 46] on input "**********" at bounding box center [420, 48] width 174 height 34
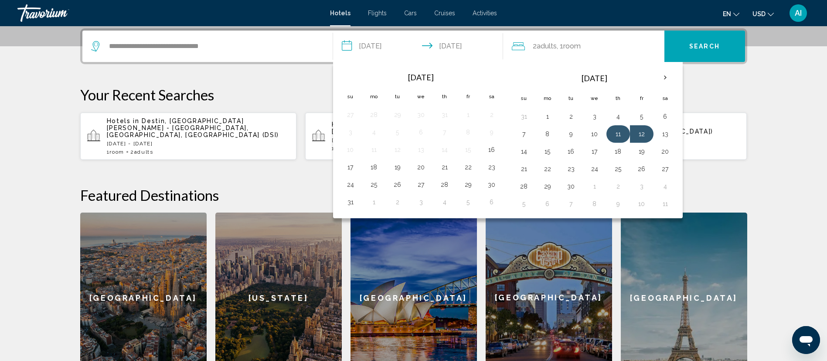
click at [619, 133] on button "11" at bounding box center [618, 134] width 14 height 12
click at [533, 150] on td "14" at bounding box center [524, 151] width 24 height 17
click at [523, 148] on button "14" at bounding box center [524, 151] width 14 height 12
type input "**********"
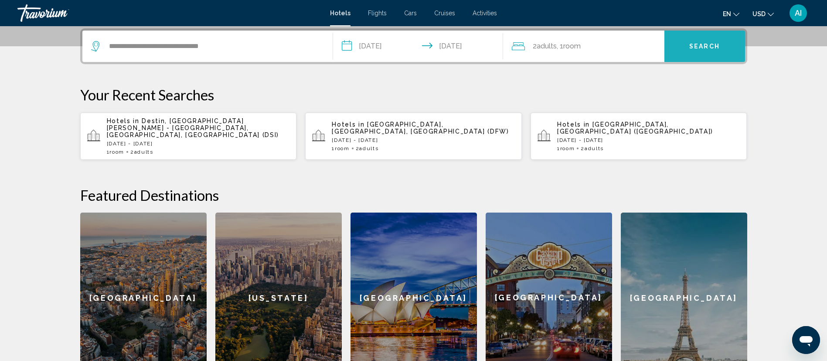
click at [689, 42] on span "Search" at bounding box center [704, 45] width 31 height 7
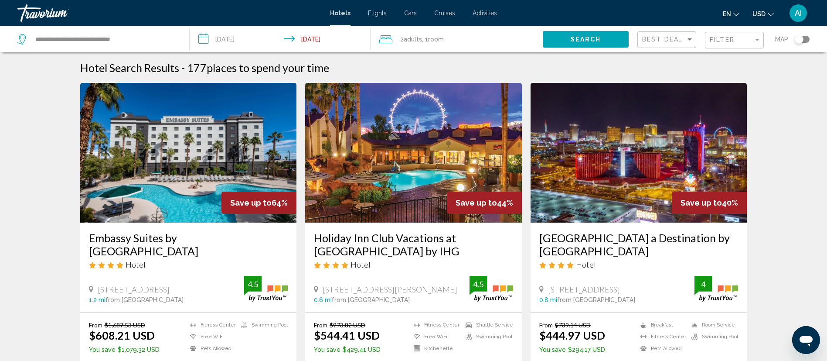
click at [248, 37] on input "**********" at bounding box center [282, 40] width 184 height 29
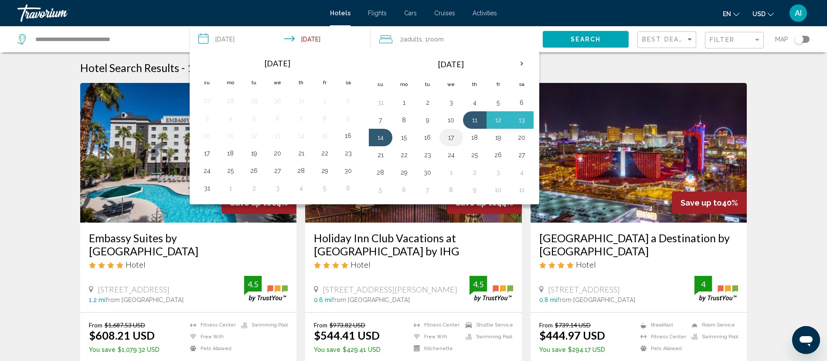
click at [456, 140] on button "17" at bounding box center [451, 137] width 14 height 12
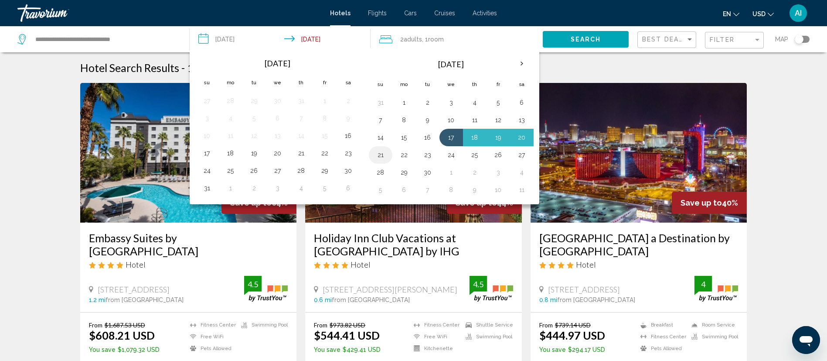
click at [383, 159] on button "21" at bounding box center [381, 155] width 14 height 12
type input "**********"
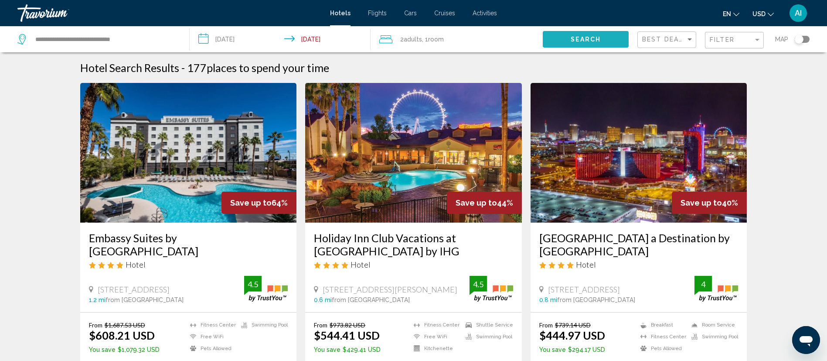
click at [574, 37] on span "Search" at bounding box center [586, 39] width 31 height 7
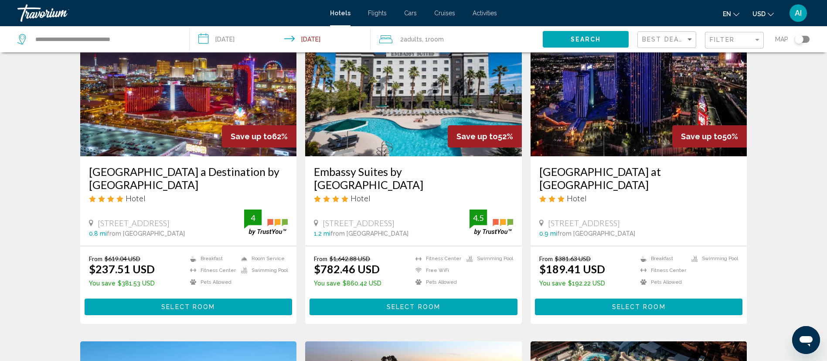
scroll to position [65, 0]
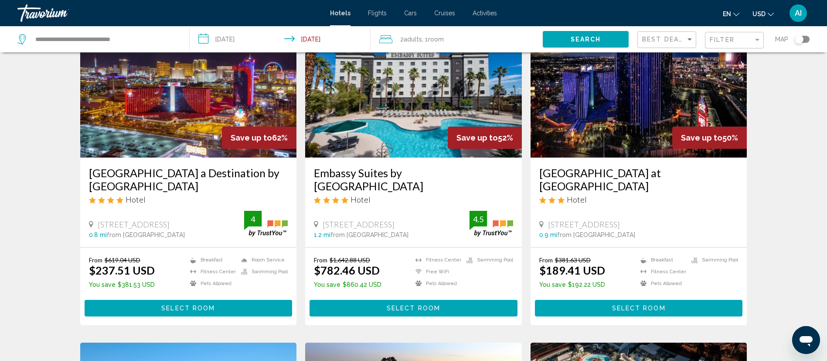
click at [93, 237] on span "0.8 mi" at bounding box center [98, 234] width 18 height 7
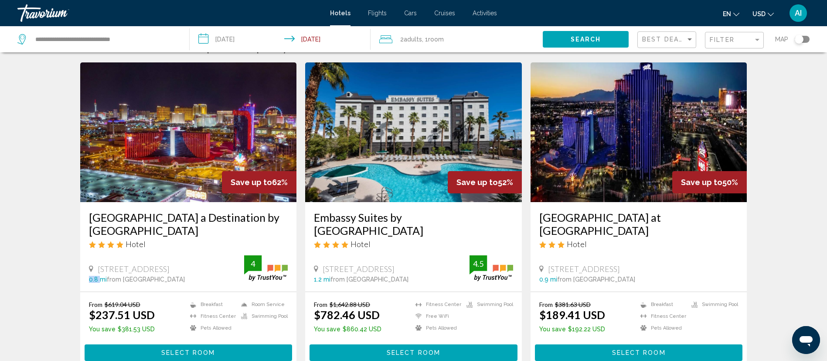
scroll to position [23, 0]
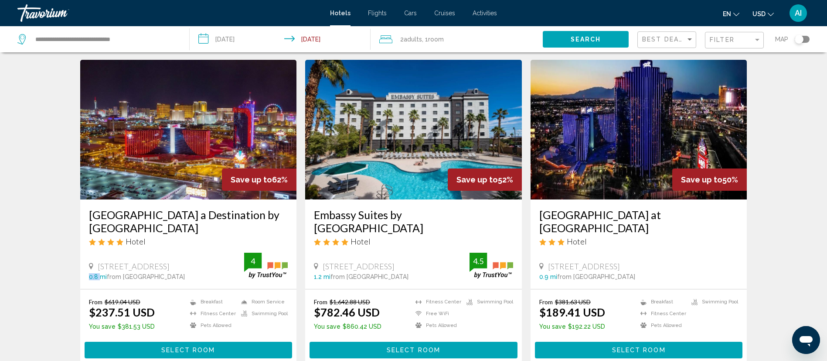
click at [148, 219] on h3 "Rio Hotel & Casino a Destination by Hyatt Hotel" at bounding box center [188, 221] width 199 height 26
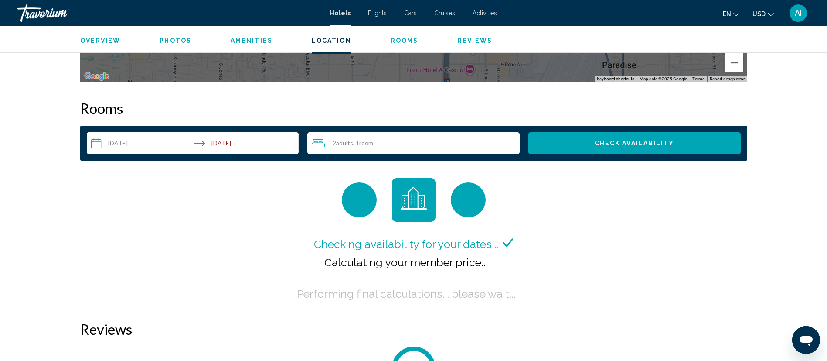
scroll to position [1058, 0]
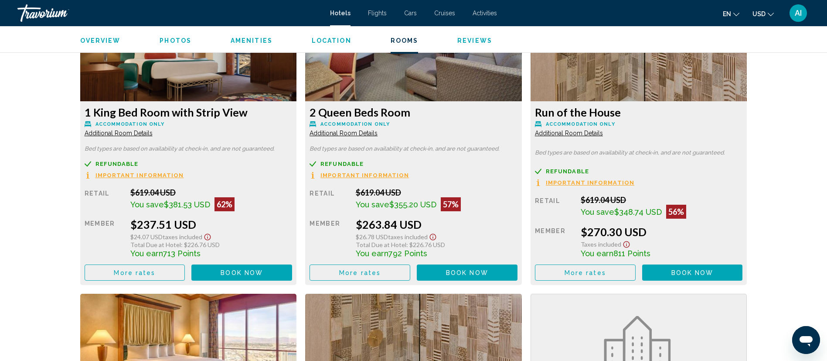
scroll to position [1243, 0]
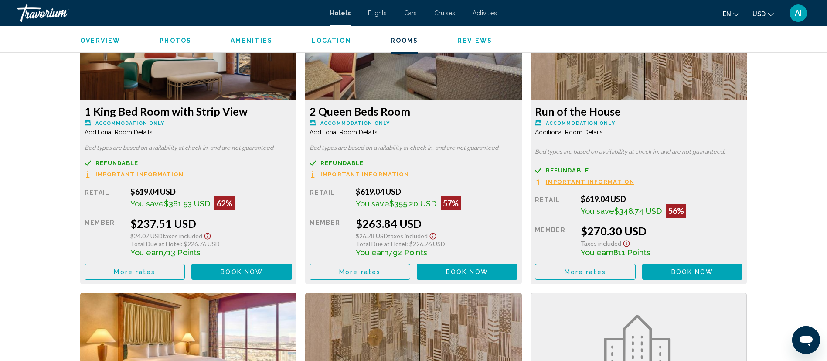
click at [148, 227] on div "$237.51 USD" at bounding box center [211, 223] width 162 height 13
click at [172, 206] on span "$381.53 USD" at bounding box center [187, 203] width 46 height 9
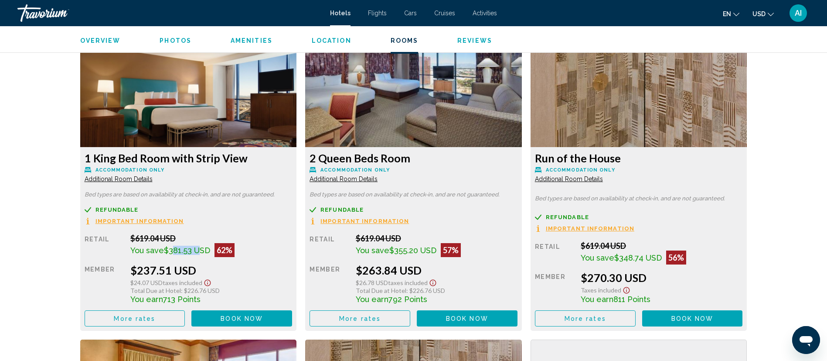
scroll to position [1232, 0]
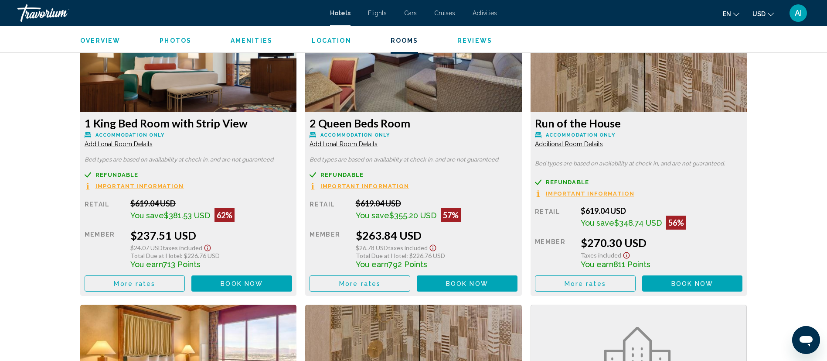
click at [293, 127] on h3 "2 Queen Beds Room" at bounding box center [189, 122] width 208 height 13
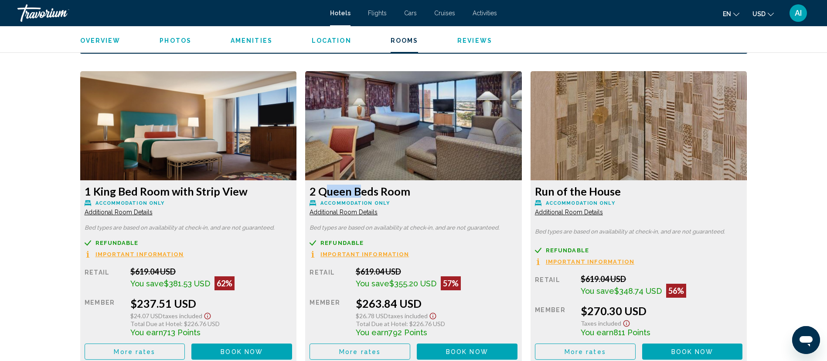
click at [293, 188] on h3 "2 Queen Beds Room" at bounding box center [189, 190] width 208 height 13
drag, startPoint x: 311, startPoint y: 190, endPoint x: 400, endPoint y: 192, distance: 89.4
click at [293, 192] on h3 "2 Queen Beds Room" at bounding box center [189, 190] width 208 height 13
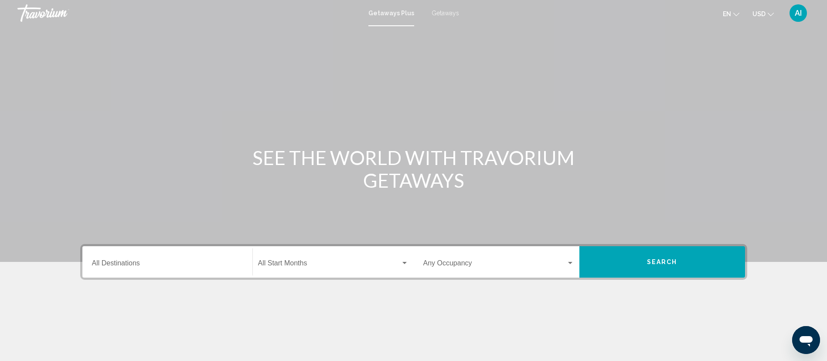
click at [456, 10] on span "Getaways" at bounding box center [445, 13] width 27 height 7
click at [166, 266] on input "Destination All Destinations" at bounding box center [167, 265] width 151 height 8
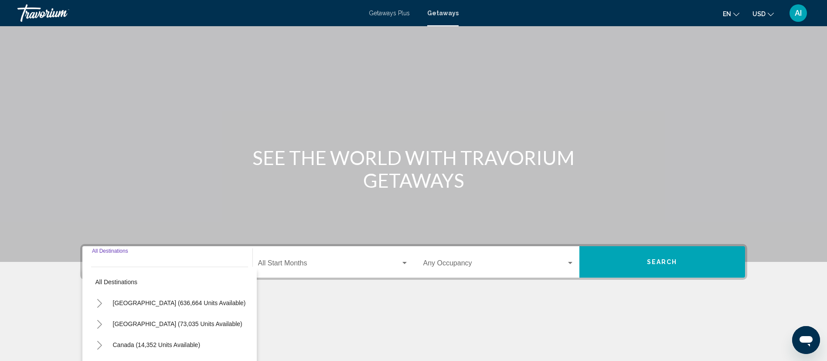
scroll to position [113, 0]
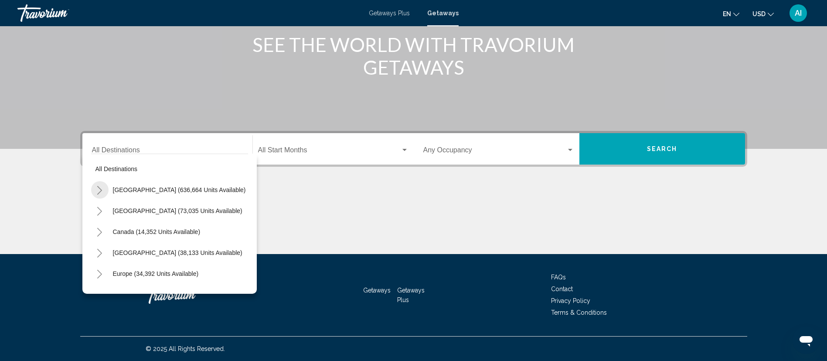
click at [102, 186] on icon "Toggle United States (636,664 units available)" at bounding box center [99, 190] width 7 height 9
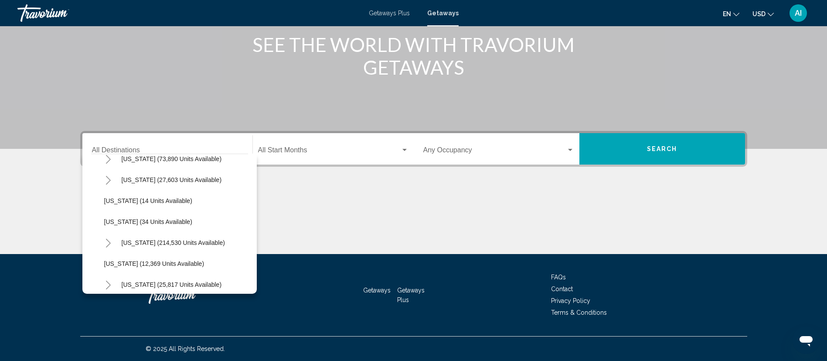
scroll to position [115, 0]
click at [108, 240] on icon "Toggle Florida (214,530 units available)" at bounding box center [108, 242] width 5 height 9
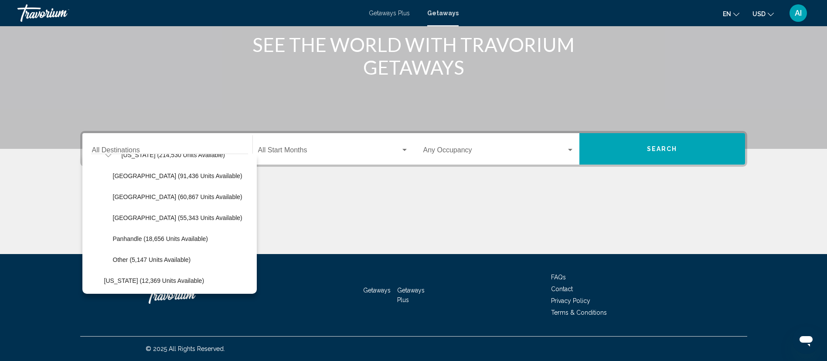
scroll to position [201, 0]
click at [149, 223] on button "[GEOGRAPHIC_DATA] (55,343 units available)" at bounding box center [178, 218] width 138 height 20
type input "**********"
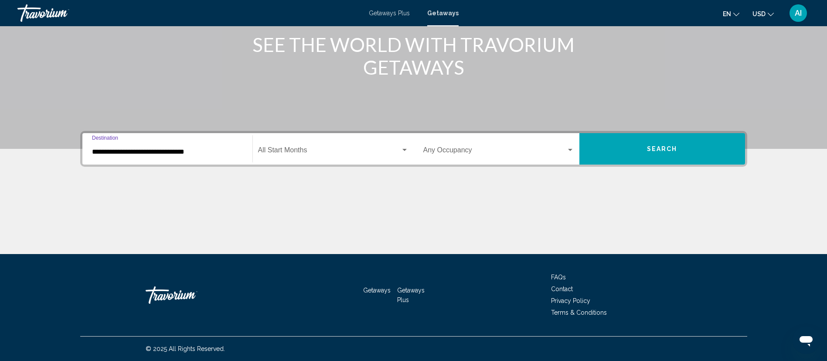
click at [328, 159] on div "Start Month All Start Months" at bounding box center [333, 148] width 150 height 27
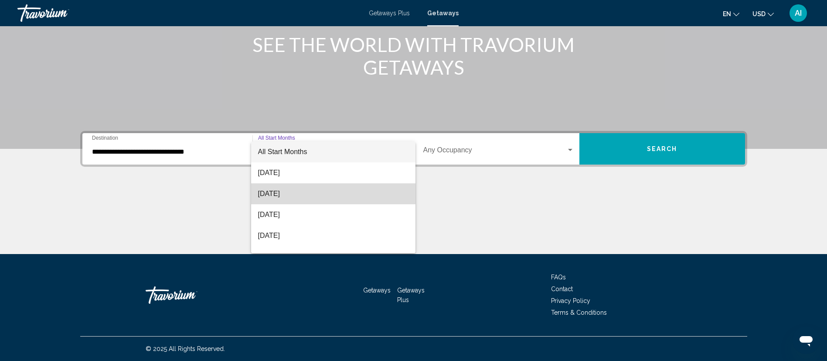
click at [342, 193] on span "[DATE]" at bounding box center [333, 193] width 150 height 21
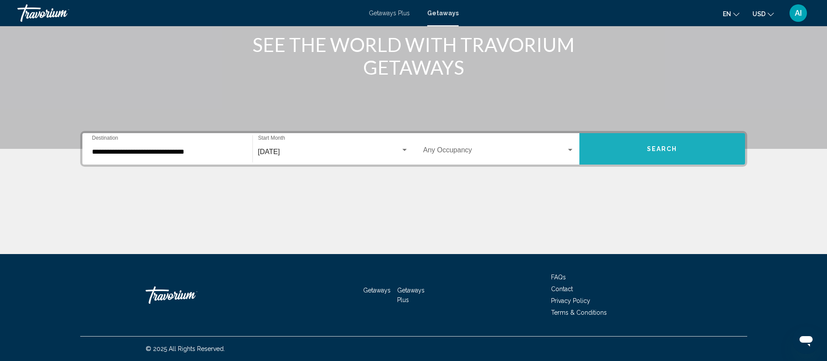
click at [681, 138] on button "Search" at bounding box center [662, 148] width 166 height 31
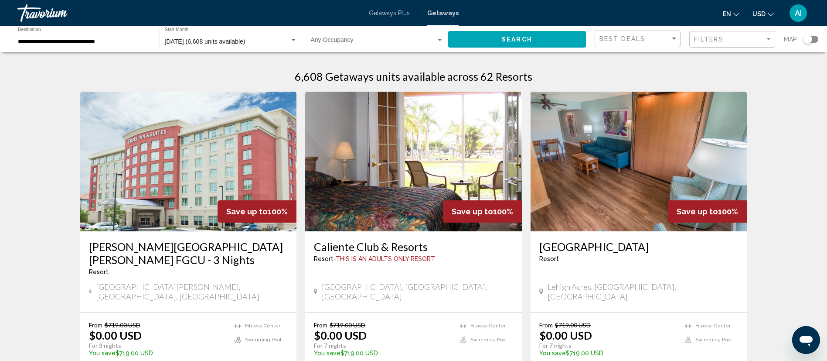
click at [681, 138] on img "Main content" at bounding box center [639, 162] width 217 height 140
click at [809, 37] on div "Search widget" at bounding box center [807, 39] width 9 height 9
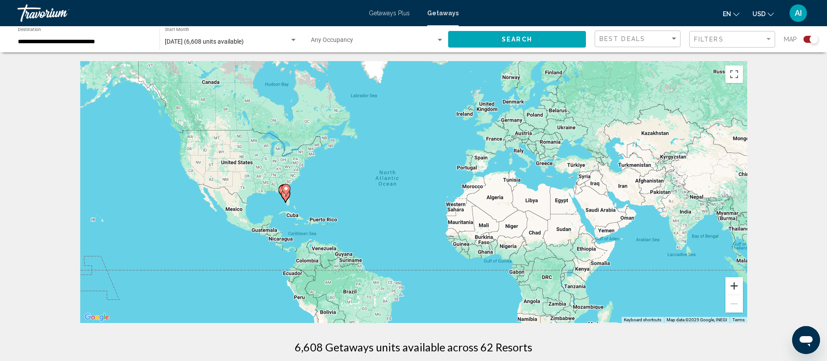
click at [738, 287] on button "Zoom in" at bounding box center [733, 285] width 17 height 17
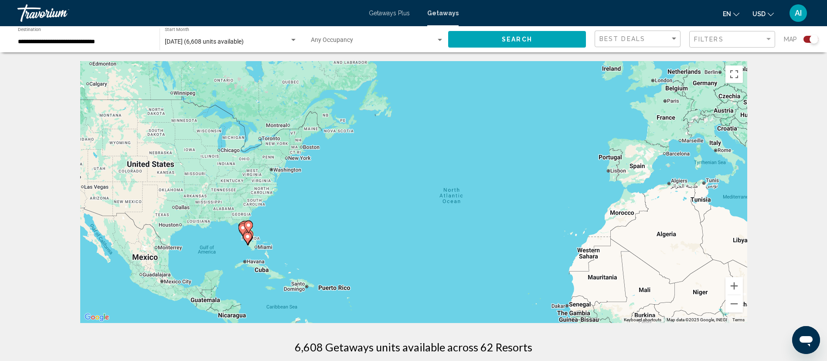
drag, startPoint x: 152, startPoint y: 204, endPoint x: 246, endPoint y: 237, distance: 99.5
click at [246, 237] on gmp-advanced-marker "Main content" at bounding box center [247, 237] width 9 height 13
click at [80, 42] on input "**********" at bounding box center [84, 41] width 133 height 7
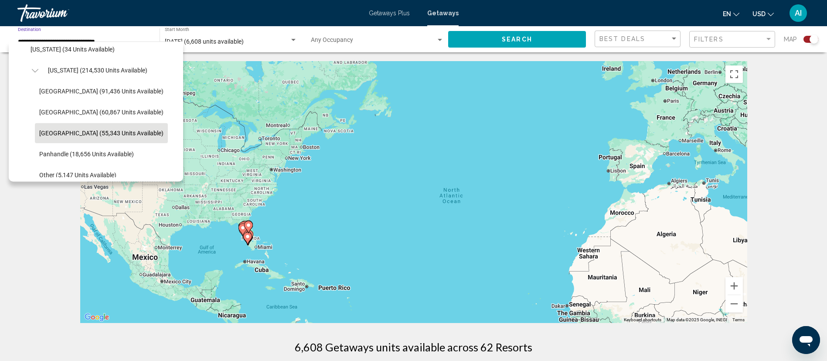
scroll to position [174, 0]
click at [86, 72] on span "[US_STATE] (214,530 units available)" at bounding box center [97, 71] width 99 height 7
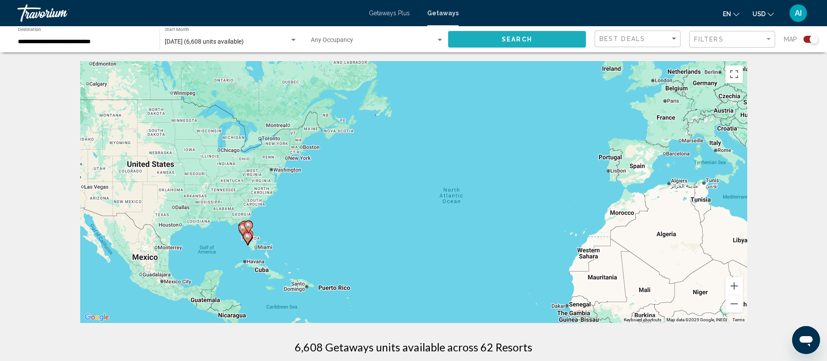
click at [490, 43] on button "Search" at bounding box center [517, 39] width 138 height 16
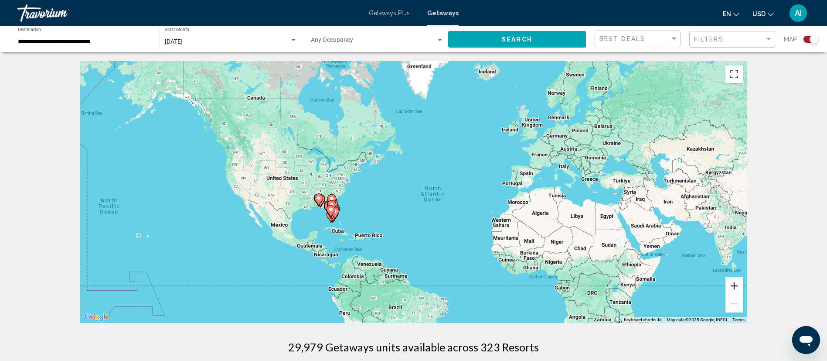
click at [730, 289] on button "Zoom in" at bounding box center [733, 285] width 17 height 17
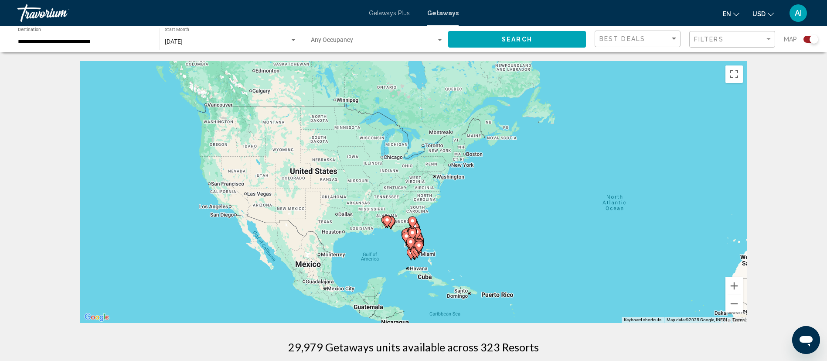
drag, startPoint x: 227, startPoint y: 233, endPoint x: 412, endPoint y: 236, distance: 184.4
click at [412, 236] on div "To activate drag with keyboard, press Alt + Enter. Once in keyboard drag state,…" at bounding box center [413, 192] width 667 height 262
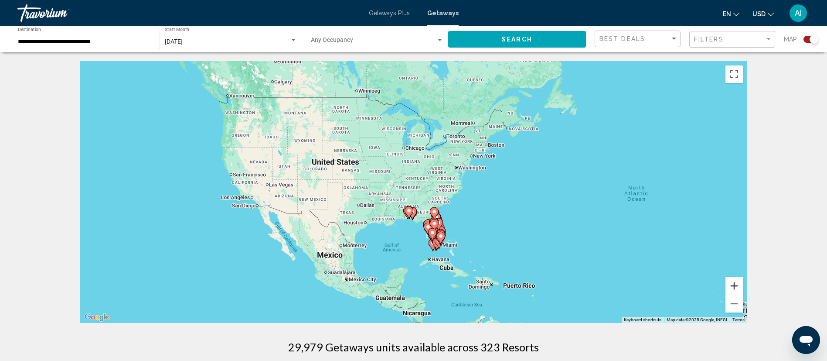
click at [734, 288] on button "Zoom in" at bounding box center [733, 285] width 17 height 17
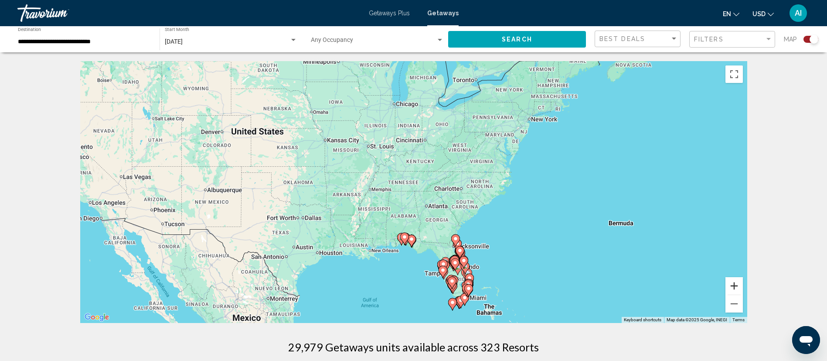
click at [734, 288] on button "Zoom in" at bounding box center [733, 285] width 17 height 17
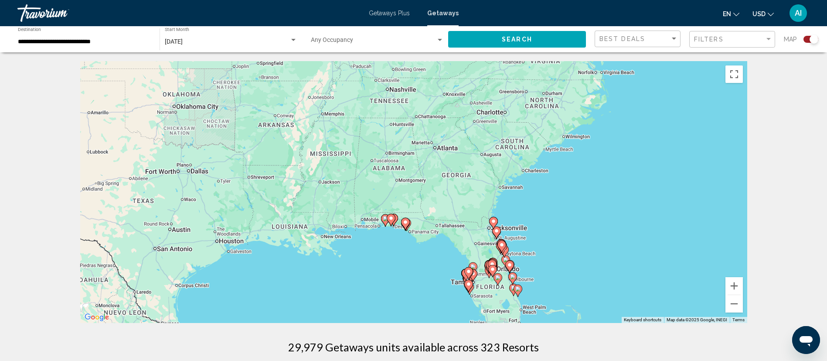
drag, startPoint x: 435, startPoint y: 275, endPoint x: 432, endPoint y: 194, distance: 81.6
click at [432, 194] on div "To activate drag with keyboard, press Alt + Enter. Once in keyboard drag state,…" at bounding box center [413, 192] width 667 height 262
click at [736, 281] on button "Zoom in" at bounding box center [733, 285] width 17 height 17
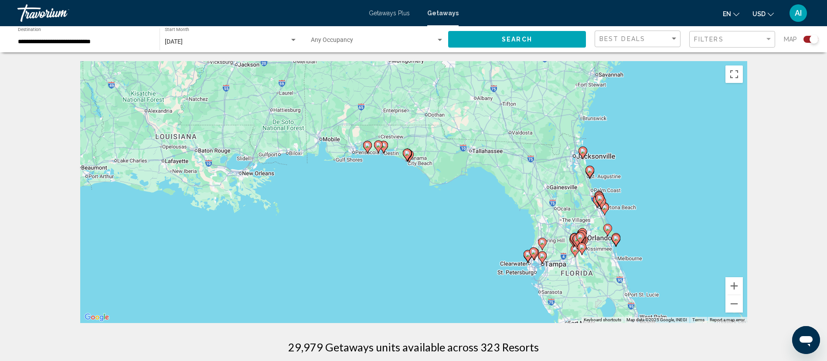
drag, startPoint x: 428, startPoint y: 269, endPoint x: 430, endPoint y: 154, distance: 115.1
click at [430, 154] on div "To activate drag with keyboard, press Alt + Enter. Once in keyboard drag state,…" at bounding box center [413, 192] width 667 height 262
click at [739, 291] on button "Zoom in" at bounding box center [733, 285] width 17 height 17
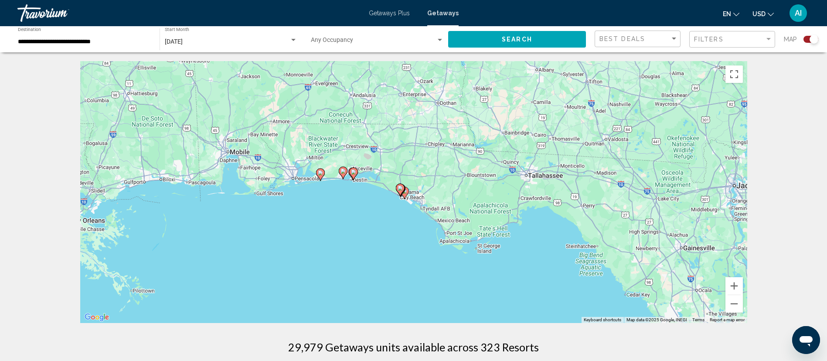
drag, startPoint x: 417, startPoint y: 130, endPoint x: 418, endPoint y: 196, distance: 66.3
click at [418, 196] on div "To activate drag with keyboard, press Alt + Enter. Once in keyboard drag state,…" at bounding box center [413, 192] width 667 height 262
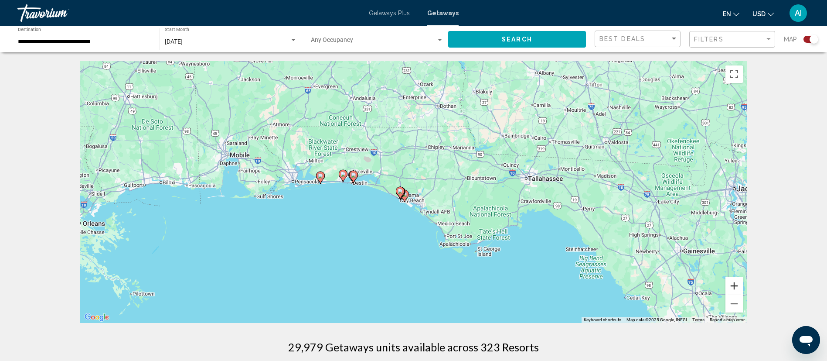
click at [736, 284] on button "Zoom in" at bounding box center [733, 285] width 17 height 17
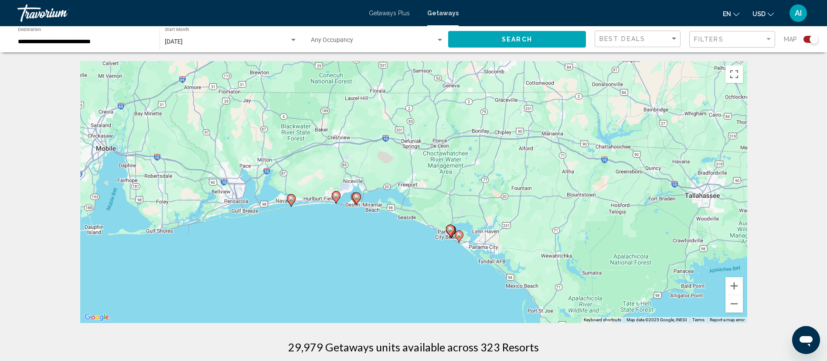
drag, startPoint x: 323, startPoint y: 167, endPoint x: 389, endPoint y: 199, distance: 73.1
click at [389, 199] on div "To activate drag with keyboard, press Alt + Enter. Once in keyboard drag state,…" at bounding box center [413, 192] width 667 height 262
click at [731, 291] on button "Zoom in" at bounding box center [733, 285] width 17 height 17
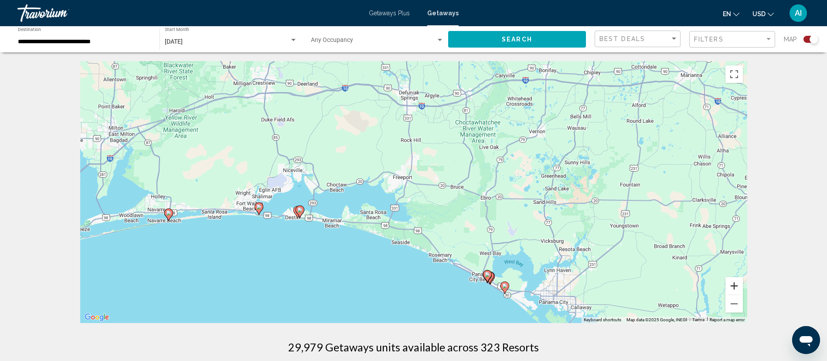
click at [731, 291] on button "Zoom in" at bounding box center [733, 285] width 17 height 17
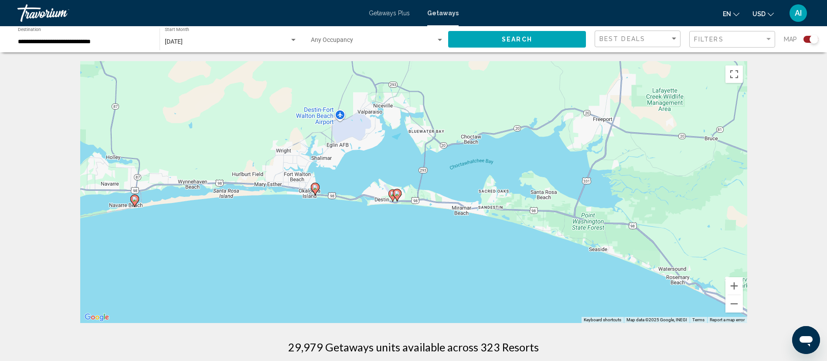
drag, startPoint x: 300, startPoint y: 265, endPoint x: 519, endPoint y: 222, distance: 223.3
click at [519, 222] on div "To activate drag with keyboard, press Alt + Enter. Once in keyboard drag state,…" at bounding box center [413, 192] width 667 height 262
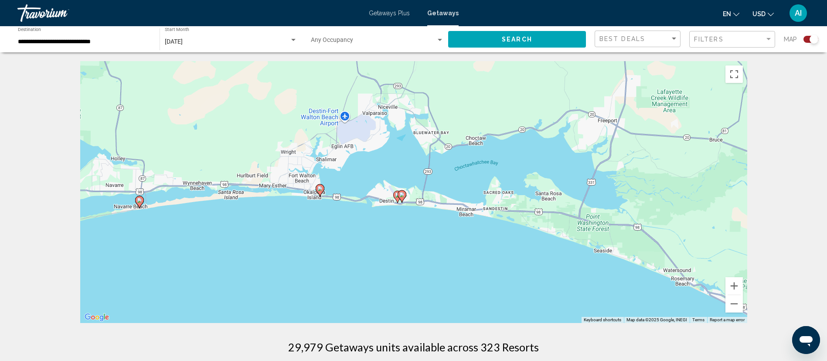
click at [403, 199] on icon "Main content" at bounding box center [402, 196] width 8 height 11
type input "**********"
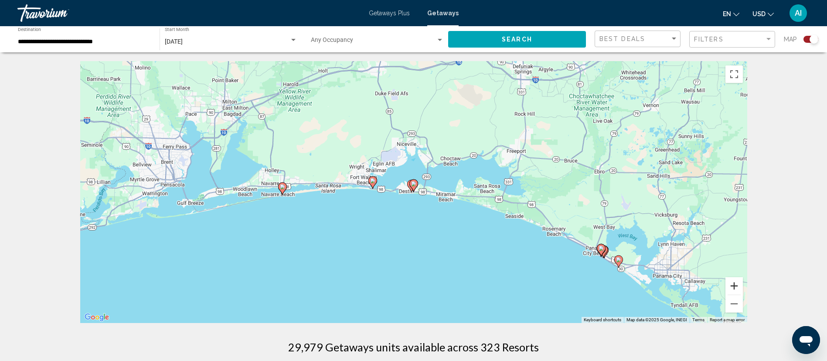
click at [736, 286] on button "Zoom in" at bounding box center [733, 285] width 17 height 17
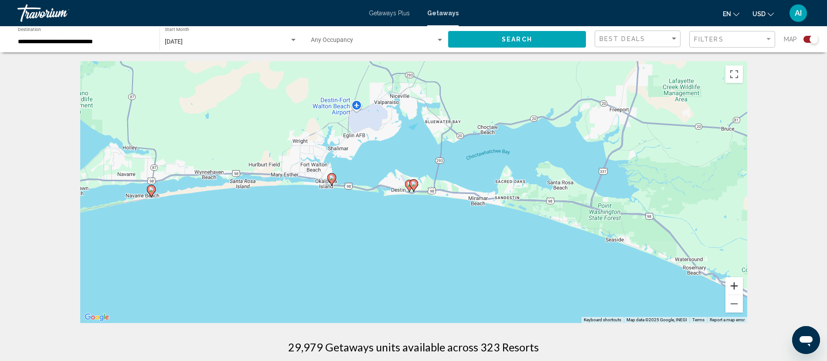
click at [739, 291] on button "Zoom in" at bounding box center [733, 285] width 17 height 17
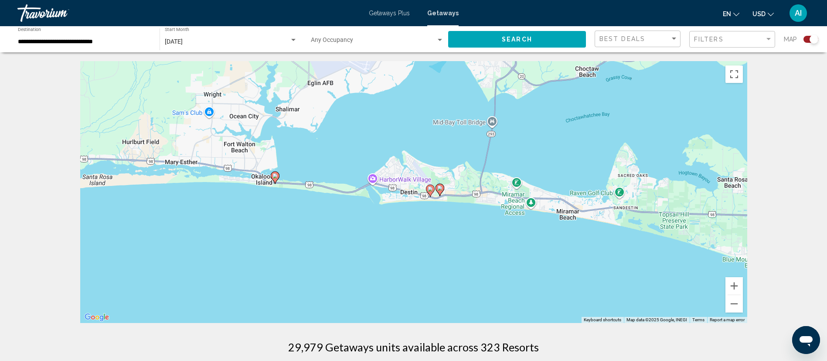
drag, startPoint x: 446, startPoint y: 224, endPoint x: 473, endPoint y: 228, distance: 27.4
click at [473, 228] on div "To activate drag with keyboard, press Alt + Enter. Once in keyboard drag state,…" at bounding box center [413, 192] width 667 height 262
click at [441, 186] on image "Main content" at bounding box center [439, 187] width 5 height 5
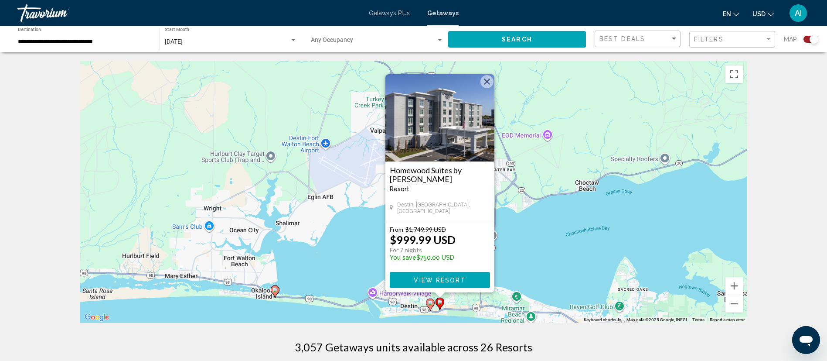
click at [430, 301] on image "Main content" at bounding box center [430, 302] width 5 height 5
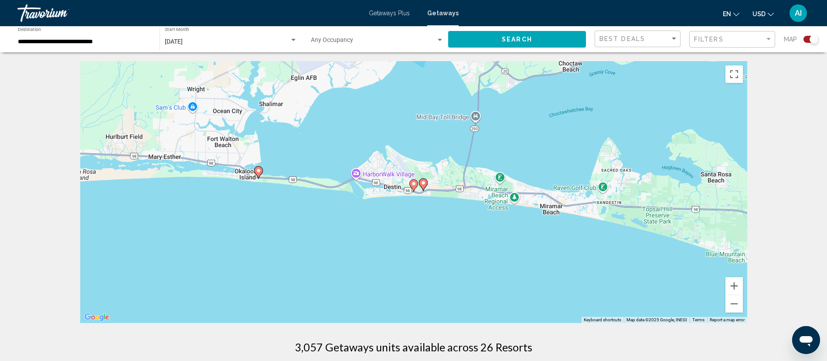
click at [412, 188] on icon "Main content" at bounding box center [413, 185] width 9 height 12
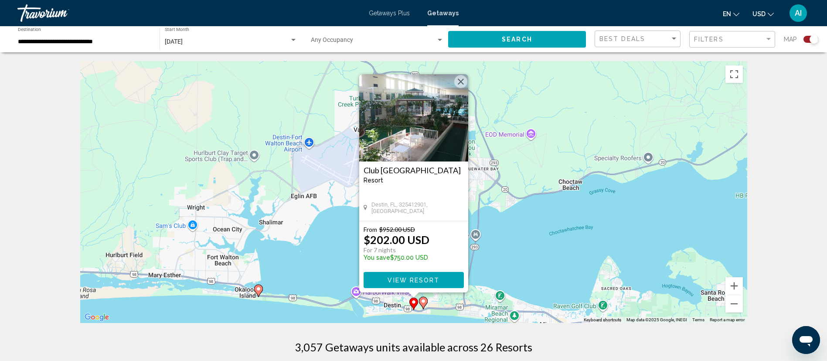
click at [399, 169] on h3 "Club [GEOGRAPHIC_DATA]" at bounding box center [414, 170] width 100 height 9
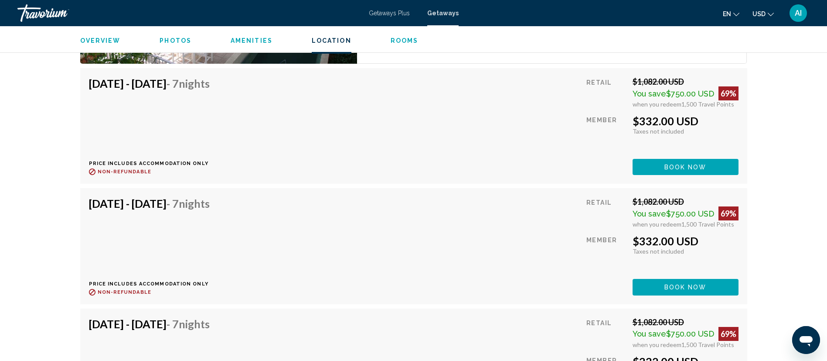
scroll to position [1520, 0]
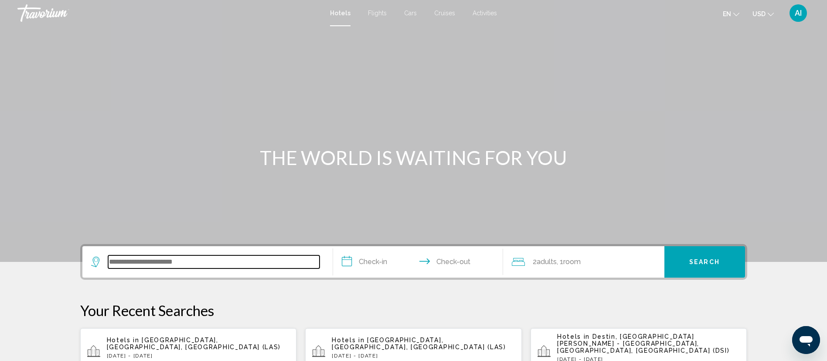
click at [174, 261] on input "Search widget" at bounding box center [213, 261] width 211 height 13
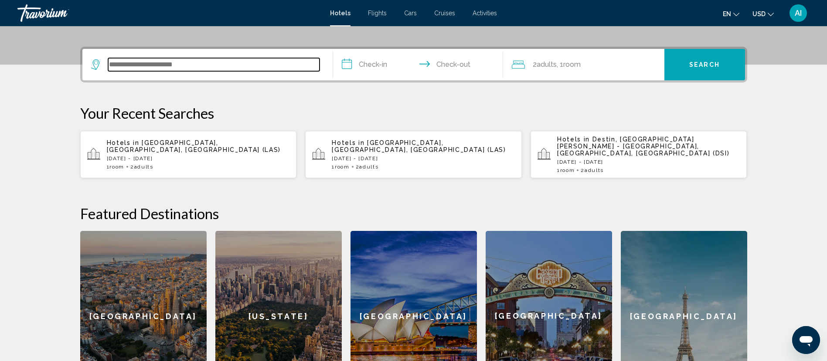
scroll to position [215, 0]
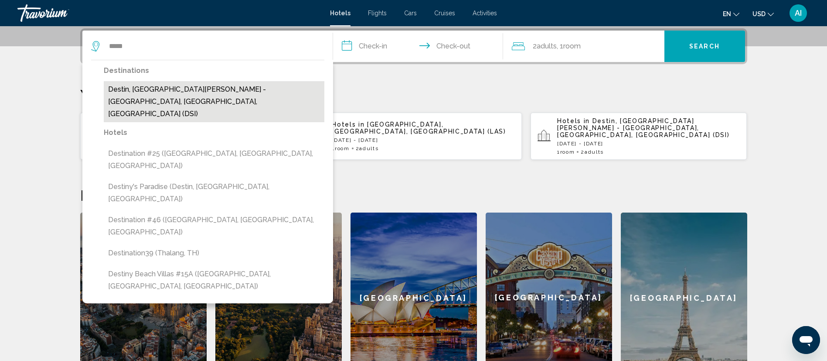
click at [182, 92] on button "Destin, Fort Walton Beach - Destin, FL, United States (DSI)" at bounding box center [214, 101] width 221 height 41
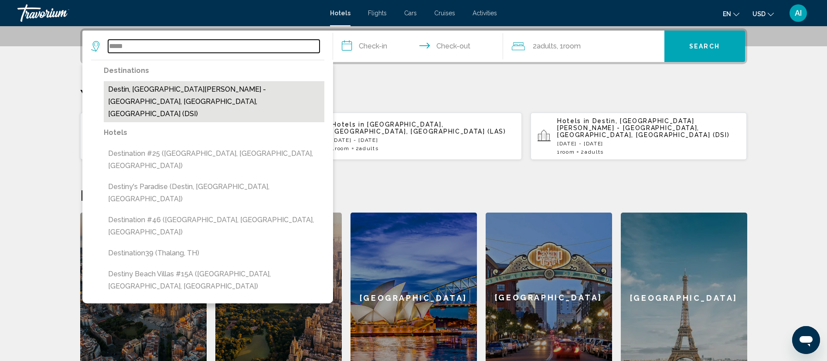
type input "**********"
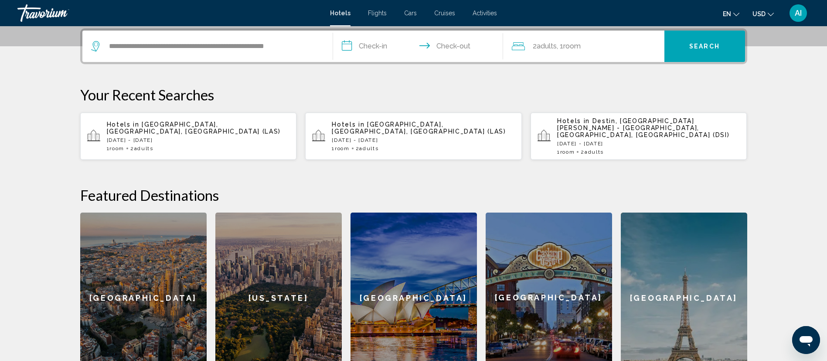
click at [395, 52] on input "**********" at bounding box center [420, 48] width 174 height 34
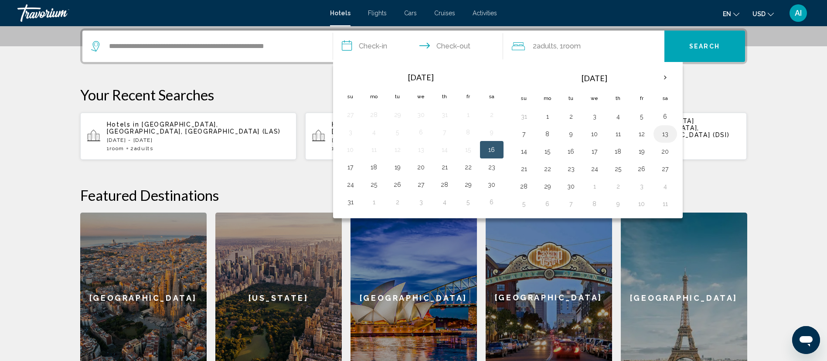
click at [672, 130] on td "13" at bounding box center [666, 133] width 24 height 17
click at [660, 136] on button "13" at bounding box center [665, 134] width 14 height 12
click at [599, 152] on button "17" at bounding box center [595, 151] width 14 height 12
type input "**********"
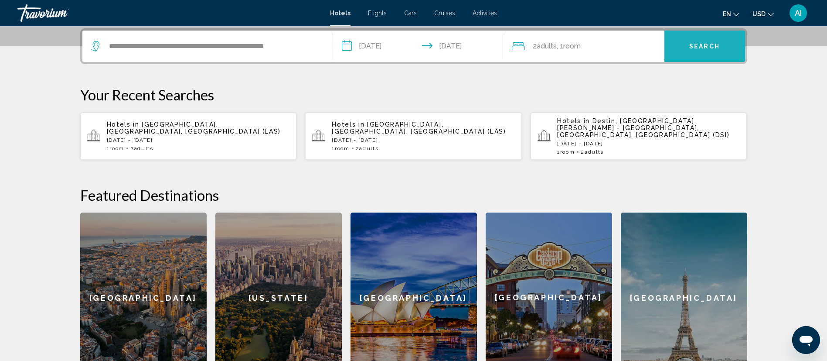
click at [681, 46] on button "Search" at bounding box center [704, 46] width 81 height 31
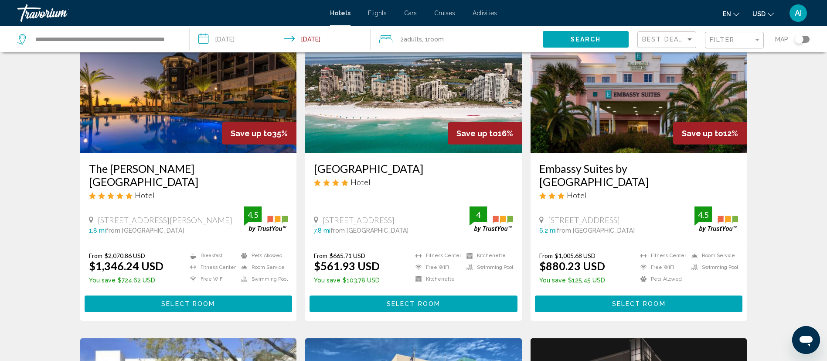
scroll to position [75, 0]
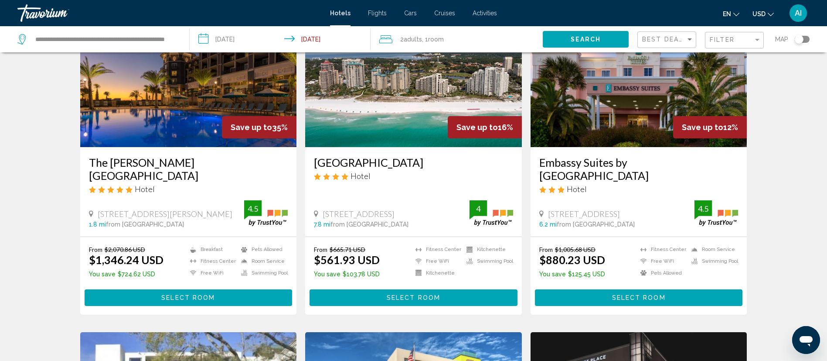
click at [321, 259] on ins "$561.93 USD" at bounding box center [347, 259] width 66 height 13
drag, startPoint x: 317, startPoint y: 254, endPoint x: 376, endPoint y: 255, distance: 58.9
click at [376, 255] on ins "$561.93 USD" at bounding box center [347, 259] width 66 height 13
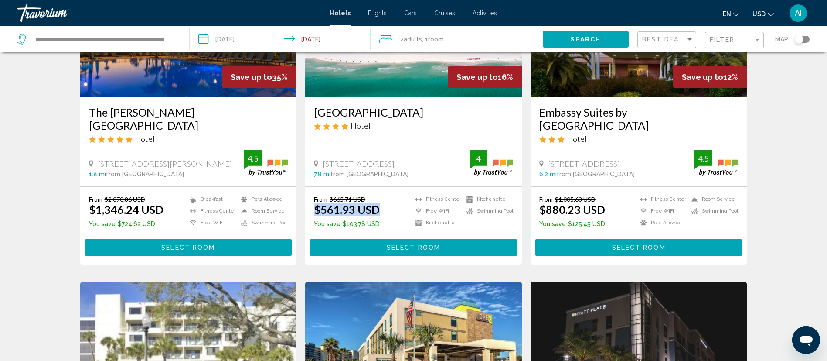
scroll to position [70, 0]
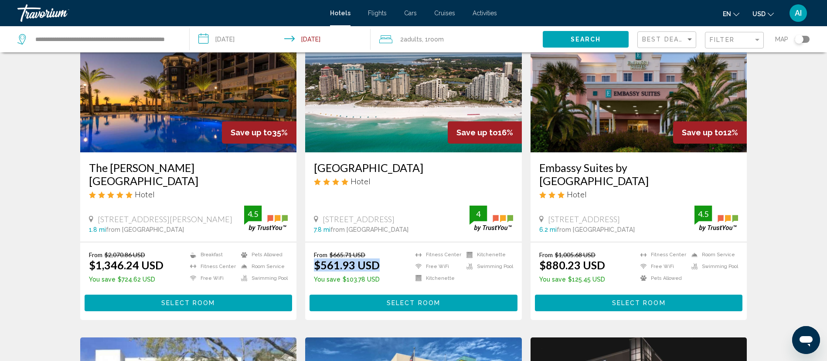
click at [406, 166] on h3 "Sandestin Golf and Beach Resort" at bounding box center [413, 167] width 199 height 13
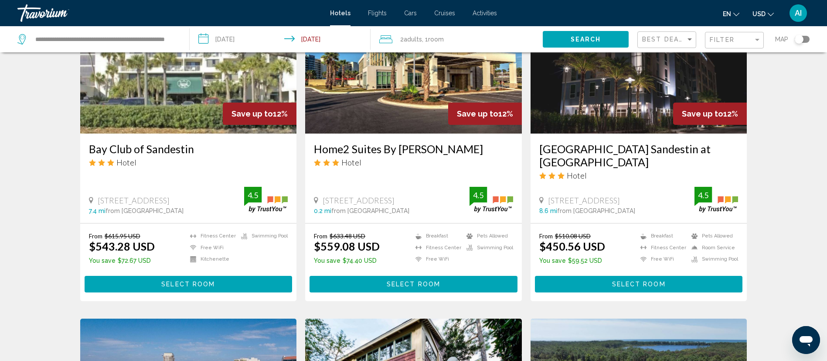
scroll to position [414, 0]
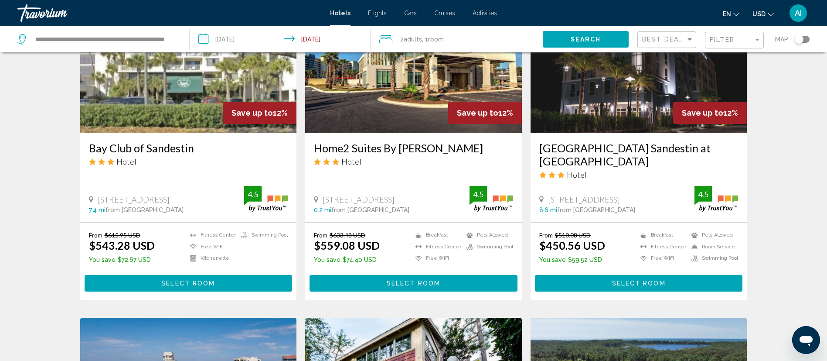
click at [559, 255] on div "From $510.08 USD $450.56 USD You save $59.52 USD" at bounding box center [572, 248] width 66 height 35
click at [555, 246] on ins "$450.56 USD" at bounding box center [572, 244] width 66 height 13
click at [323, 236] on span "From" at bounding box center [321, 234] width 14 height 7
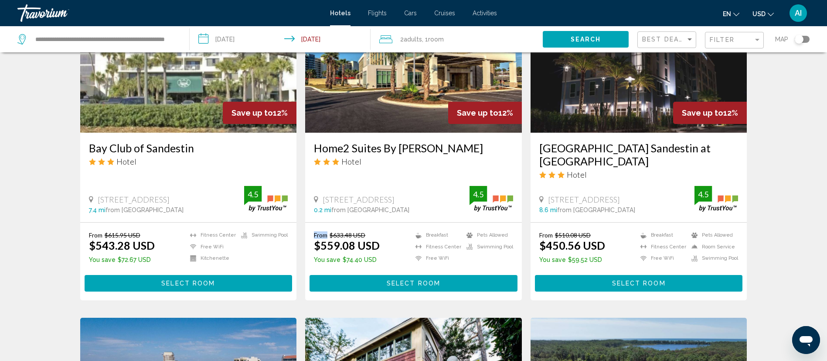
click at [323, 236] on span "From" at bounding box center [321, 234] width 14 height 7
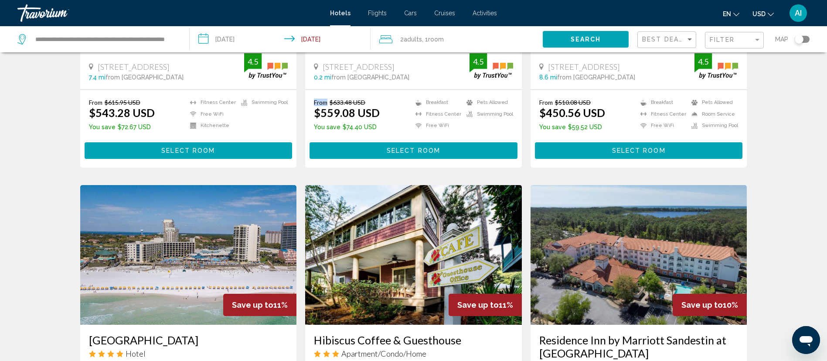
scroll to position [424, 0]
